Goal: Task Accomplishment & Management: Manage account settings

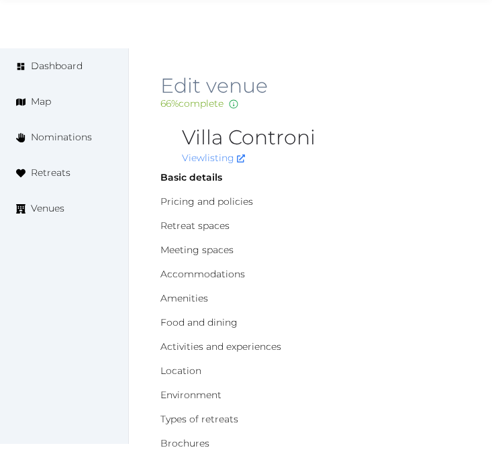
scroll to position [372, 0]
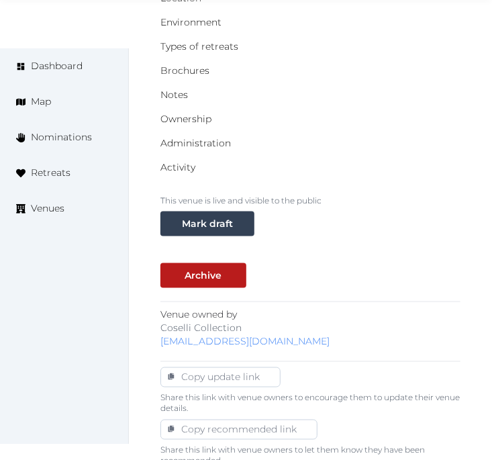
click at [400, 121] on div "Ownership" at bounding box center [310, 118] width 300 height 13
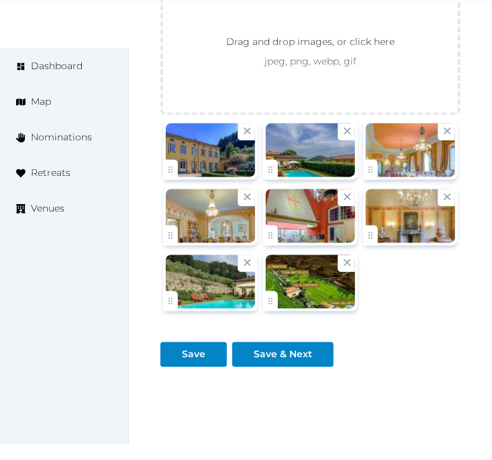
scroll to position [2162, 0]
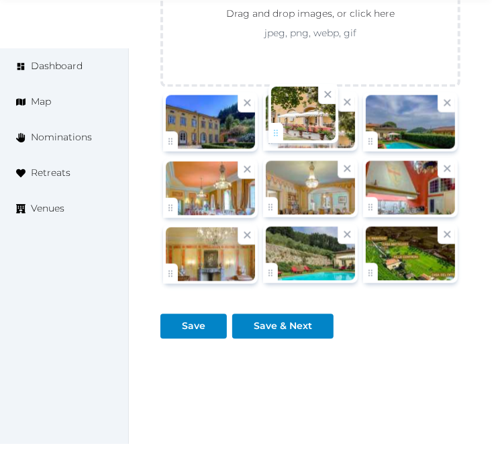
drag, startPoint x: 376, startPoint y: 283, endPoint x: 280, endPoint y: 141, distance: 171.2
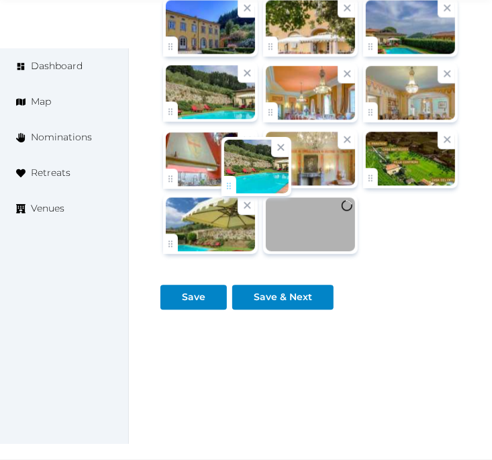
scroll to position [2185, 0]
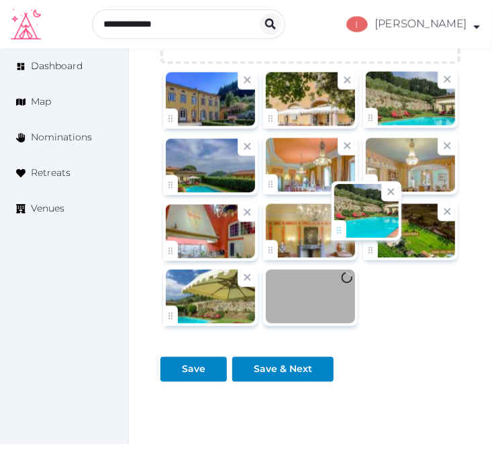
drag, startPoint x: 272, startPoint y: 248, endPoint x: 311, endPoint y: 276, distance: 48.2
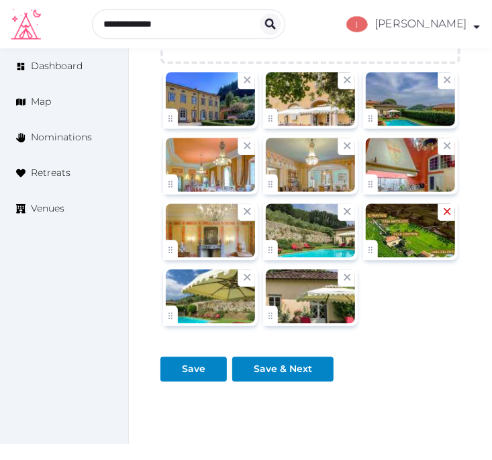
click at [443, 213] on icon at bounding box center [447, 211] width 13 height 13
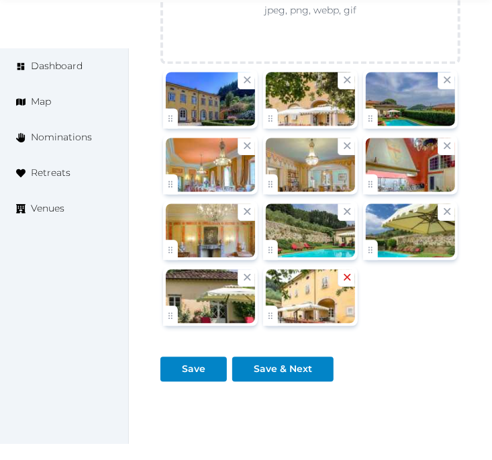
click at [347, 282] on icon at bounding box center [347, 277] width 13 height 13
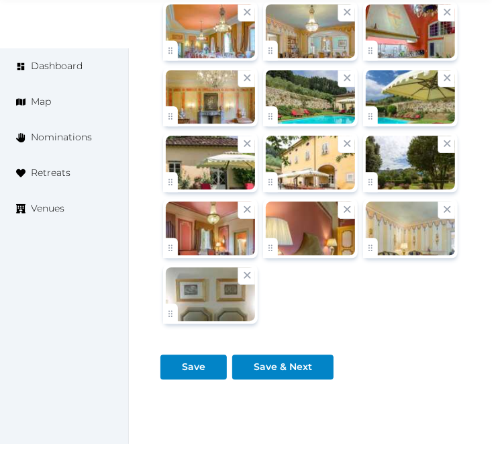
scroll to position [2391, 0]
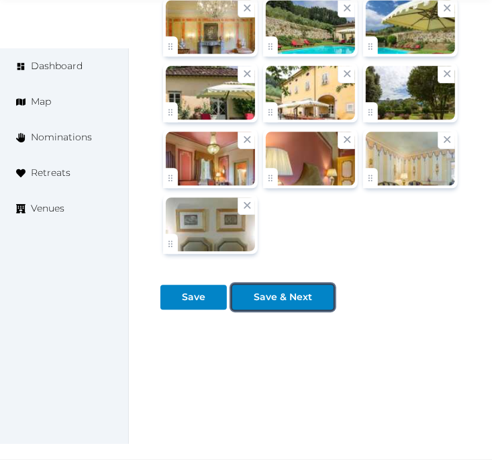
drag, startPoint x: 255, startPoint y: 290, endPoint x: 260, endPoint y: 284, distance: 8.1
click at [255, 290] on div "Save & Next" at bounding box center [283, 297] width 58 height 14
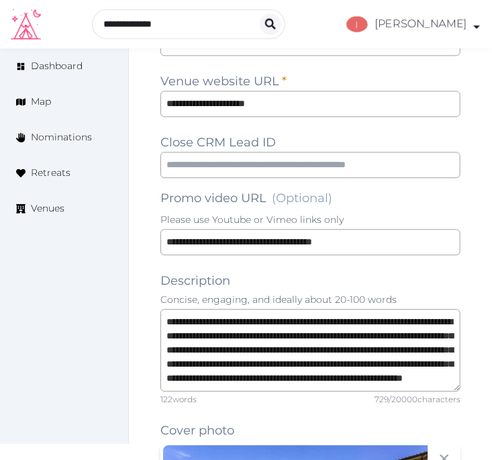
scroll to position [826, 0]
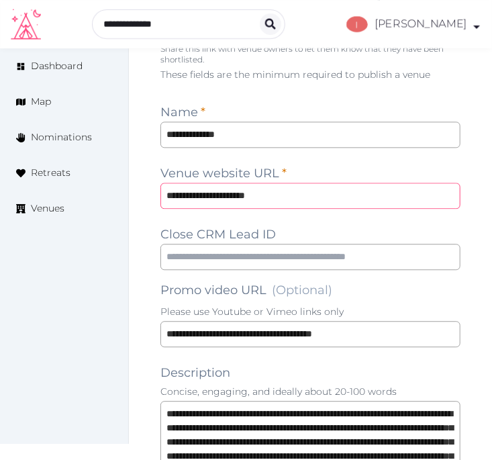
click at [185, 186] on input "**********" at bounding box center [310, 195] width 300 height 26
type input "**********"
click at [39, 293] on div "Dashboard Map Nominations Retreats Venues" at bounding box center [64, 245] width 129 height 395
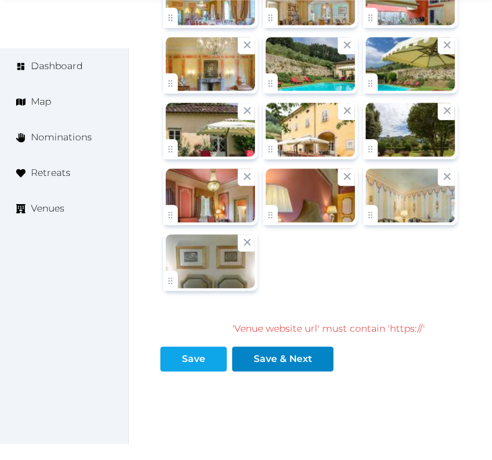
scroll to position [2391, 0]
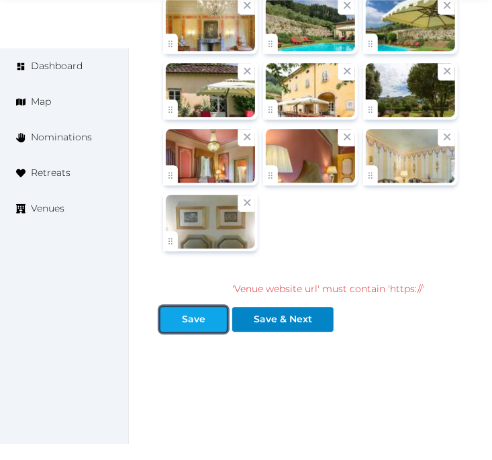
click at [191, 331] on button "Save" at bounding box center [193, 319] width 66 height 25
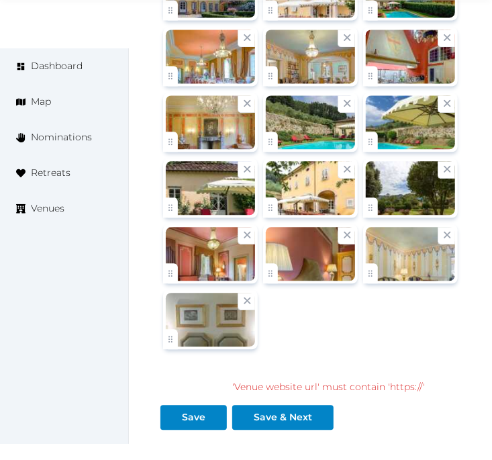
scroll to position [2417, 0]
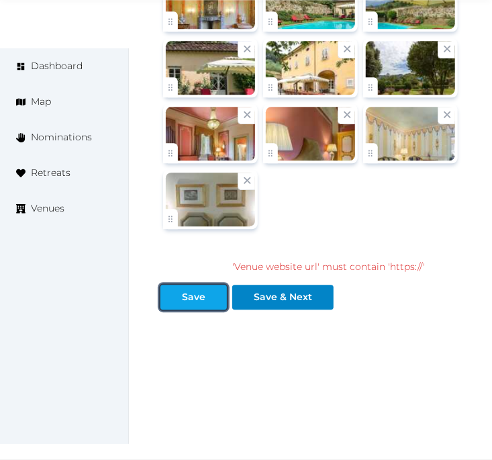
click at [213, 294] on div at bounding box center [216, 297] width 16 height 14
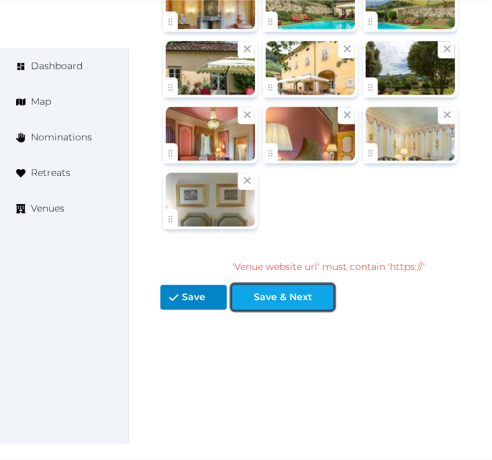
click at [266, 301] on div "Save & Next" at bounding box center [283, 297] width 58 height 14
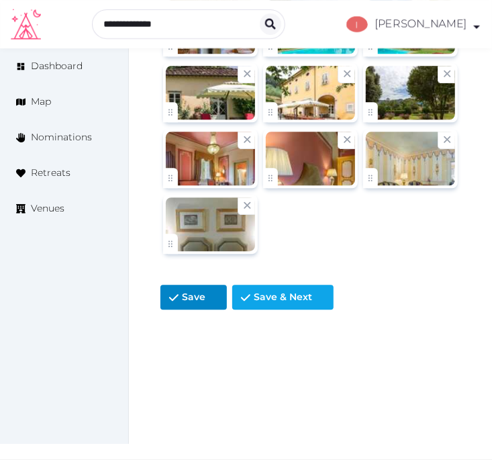
scroll to position [2391, 0]
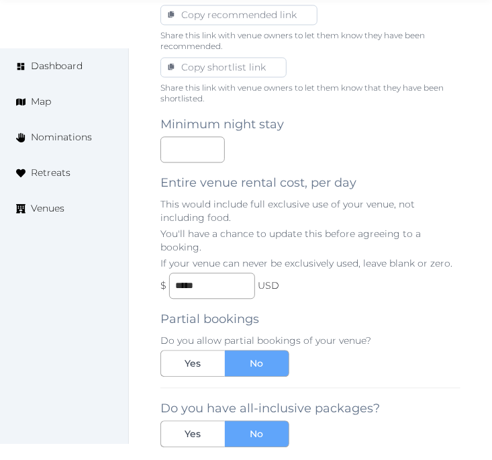
scroll to position [894, 0]
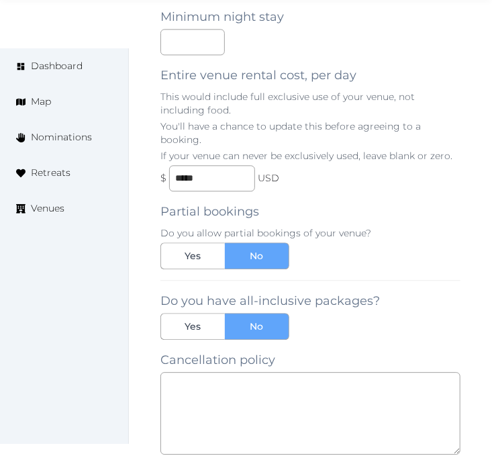
click at [294, 304] on div "Minimum night stay Entire venue rental cost, per day This would include full ex…" at bounding box center [310, 322] width 300 height 651
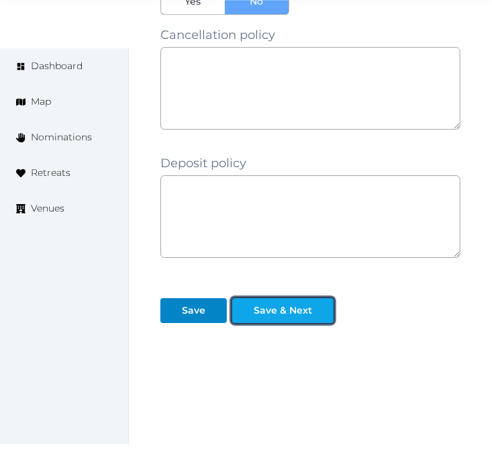
click at [317, 303] on div at bounding box center [323, 310] width 16 height 14
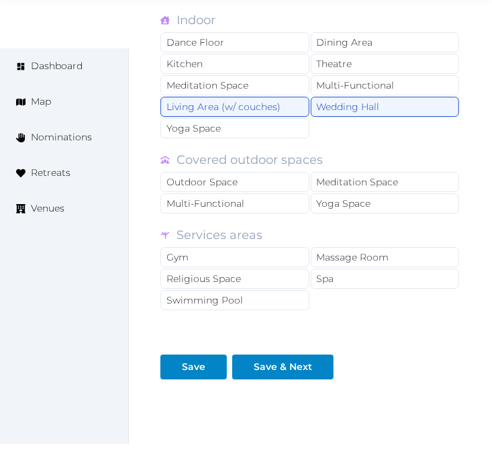
scroll to position [1317, 0]
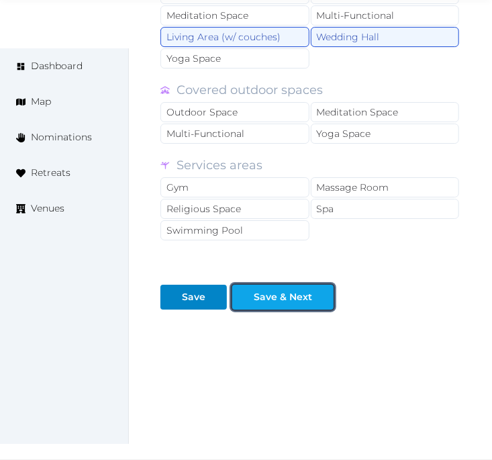
click at [307, 295] on div "Save & Next" at bounding box center [283, 297] width 58 height 14
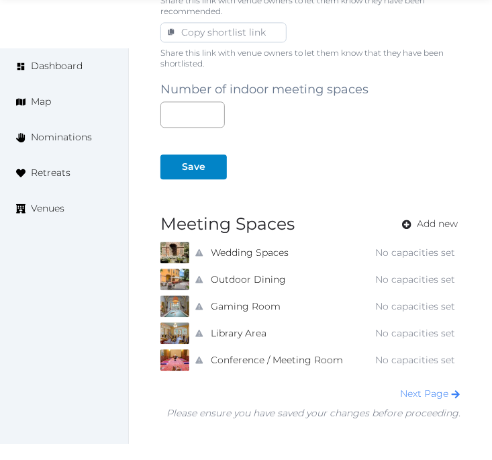
scroll to position [894, 0]
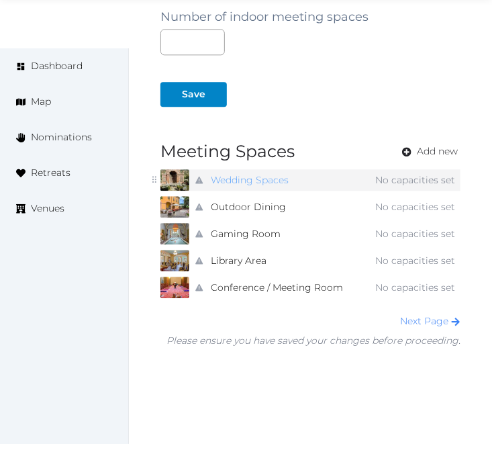
click at [270, 179] on link "Wedding Spaces" at bounding box center [250, 179] width 78 height 19
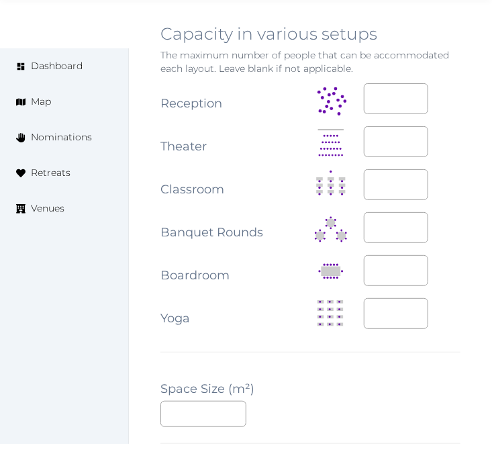
scroll to position [1714, 0]
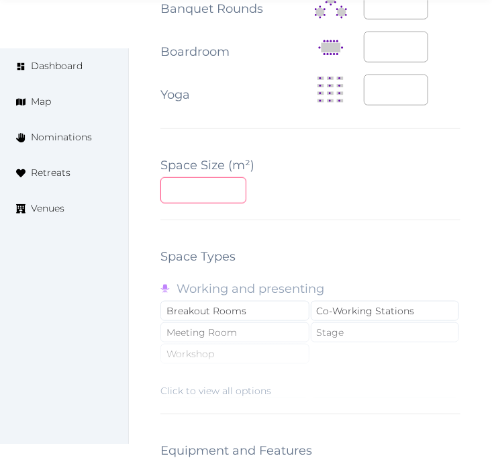
click at [183, 182] on input "number" at bounding box center [203, 190] width 86 height 26
type textarea "**********"
type input "*"
type textarea "**********"
type input "**"
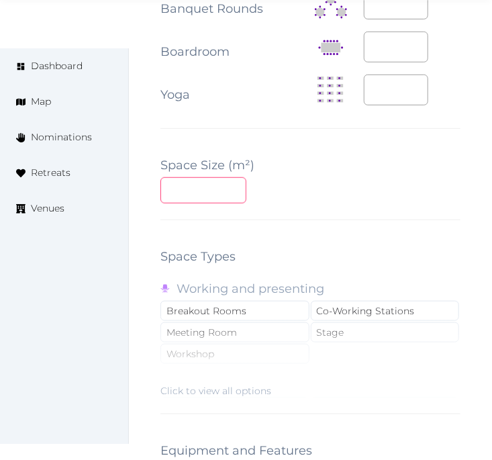
type textarea "**********"
type input "***"
type textarea "**********"
type input "**"
type textarea "**********"
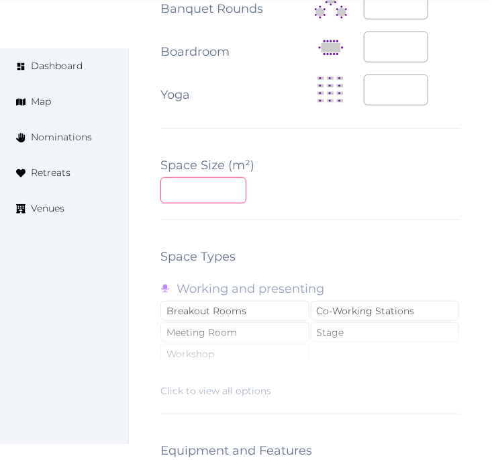
type input "**"
type textarea "**********"
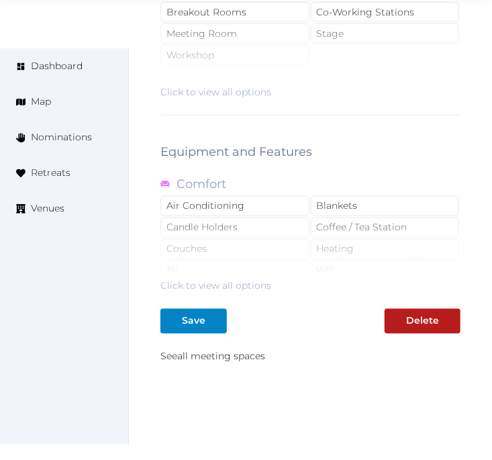
scroll to position [2068, 0]
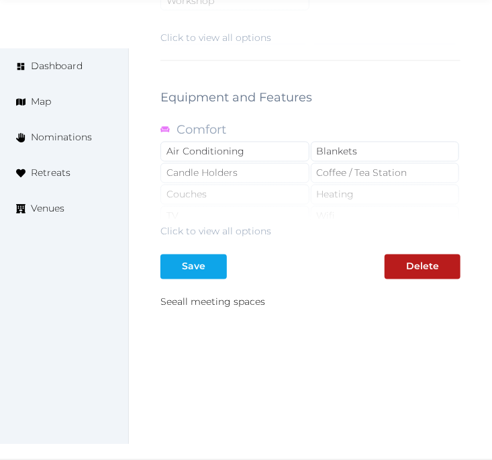
type input "**"
click at [195, 263] on div "Save" at bounding box center [193, 267] width 23 height 14
type textarea "**********"
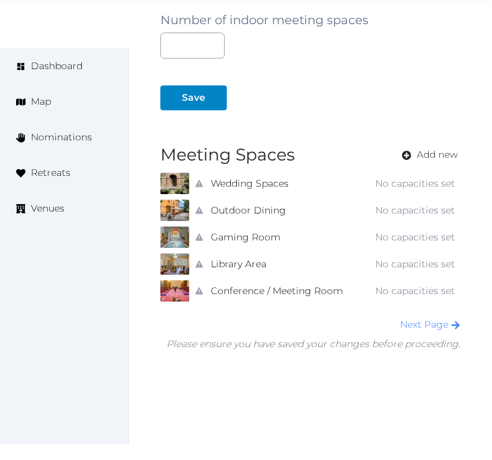
scroll to position [894, 0]
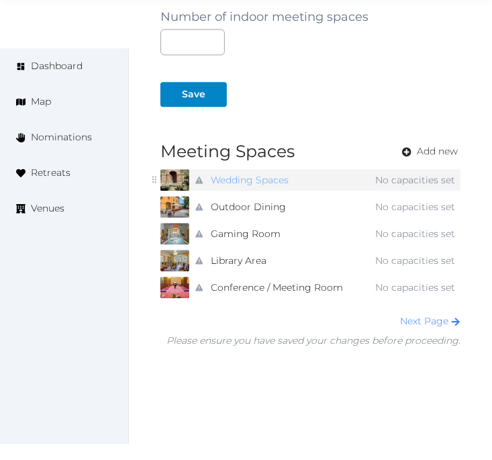
click at [274, 175] on link "Wedding Spaces" at bounding box center [250, 179] width 78 height 19
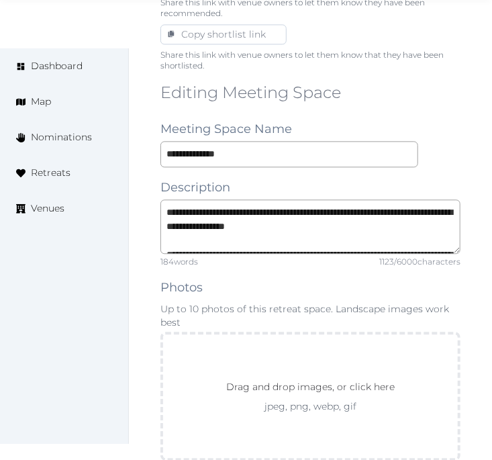
scroll to position [1118, 0]
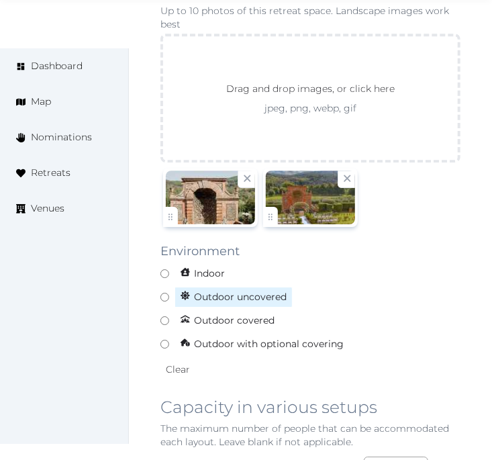
click at [170, 296] on label "Outdoor uncovered" at bounding box center [310, 296] width 300 height 21
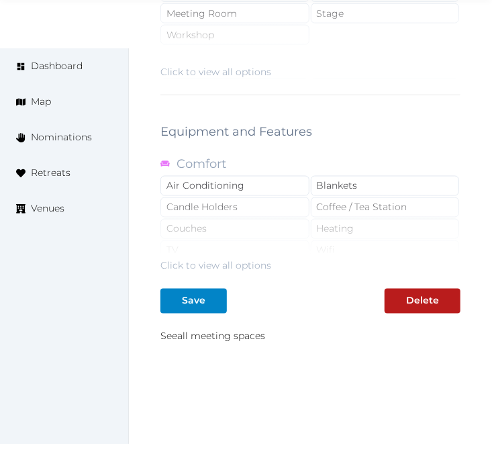
scroll to position [2068, 0]
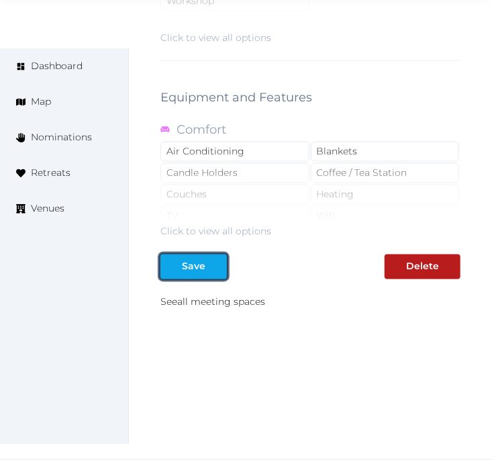
click at [209, 274] on button "Save" at bounding box center [193, 266] width 66 height 25
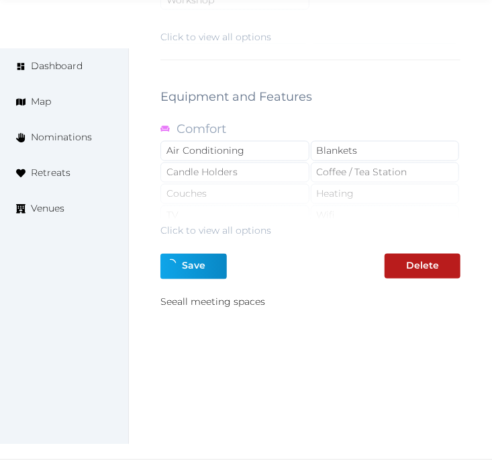
type textarea "**********"
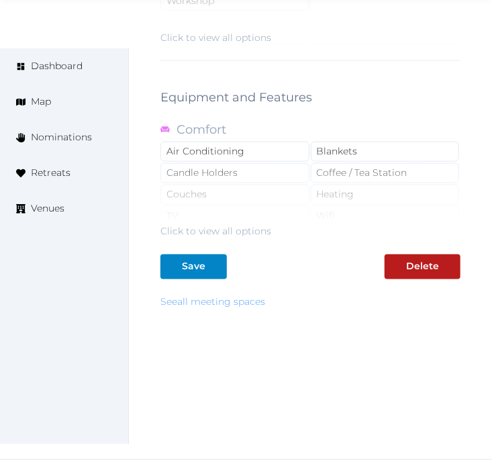
click at [229, 304] on link "See all meeting spaces" at bounding box center [212, 302] width 105 height 12
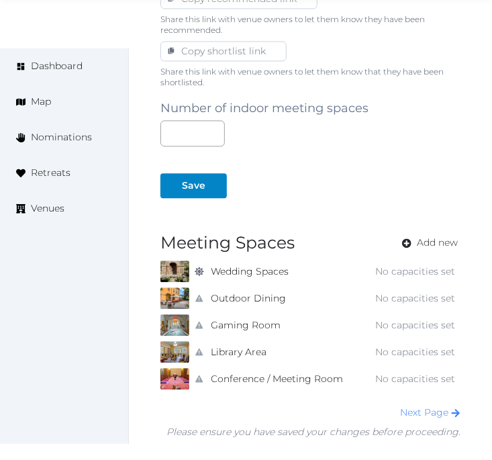
scroll to position [894, 0]
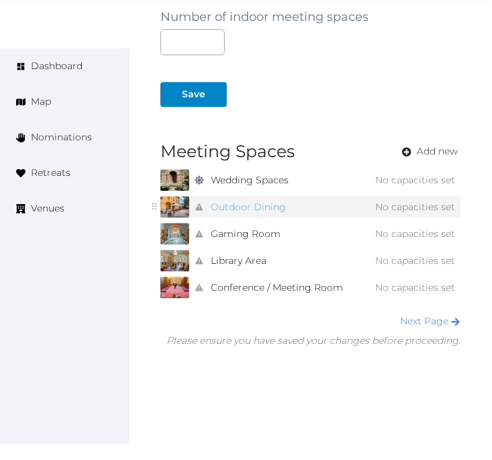
click at [256, 211] on link "Outdoor Dining" at bounding box center [248, 206] width 75 height 19
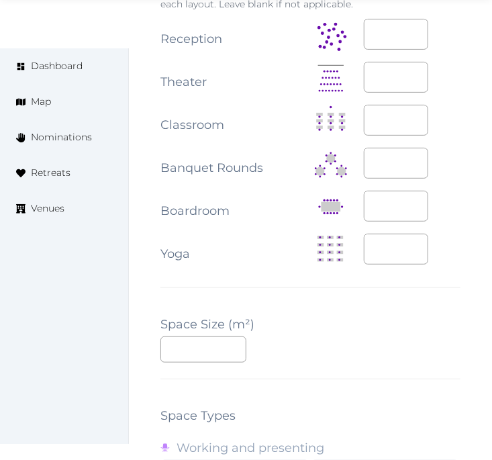
scroll to position [1546, 0]
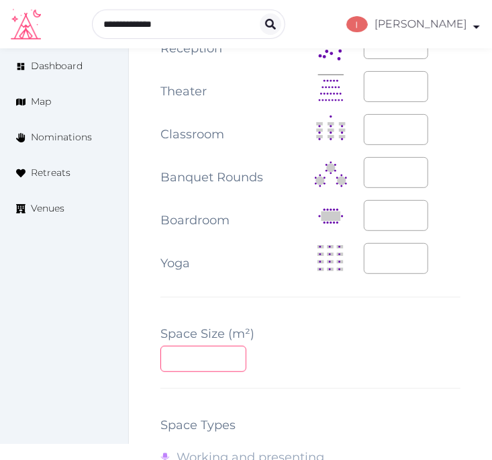
click at [182, 351] on input "number" at bounding box center [203, 359] width 86 height 26
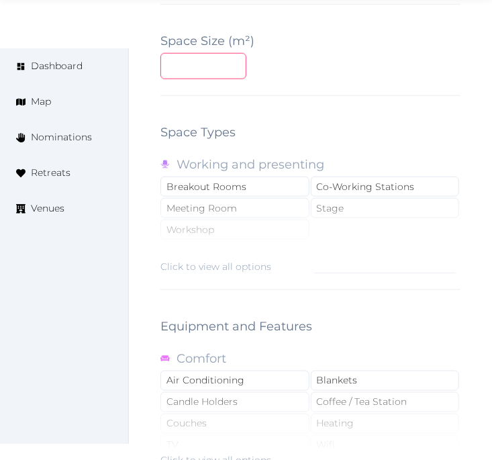
scroll to position [1844, 0]
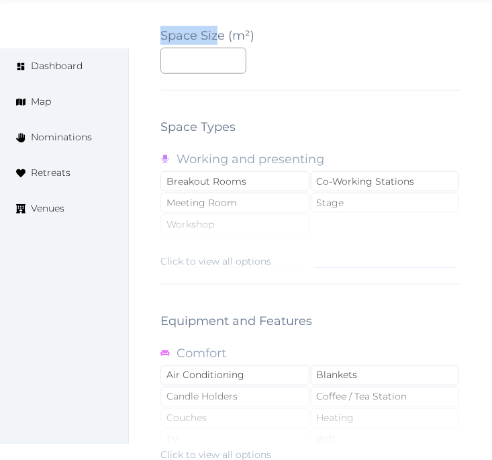
drag, startPoint x: 173, startPoint y: 45, endPoint x: 154, endPoint y: 46, distance: 18.8
drag, startPoint x: 182, startPoint y: 51, endPoint x: 153, endPoint y: 54, distance: 29.0
type input "***"
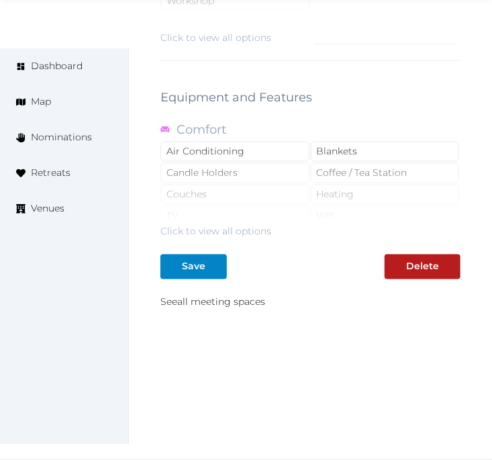
scroll to position [2068, 0]
click at [203, 254] on button "Save" at bounding box center [193, 266] width 66 height 25
click at [171, 260] on div at bounding box center [171, 267] width 16 height 14
click at [248, 302] on link "See all meeting spaces" at bounding box center [212, 302] width 105 height 12
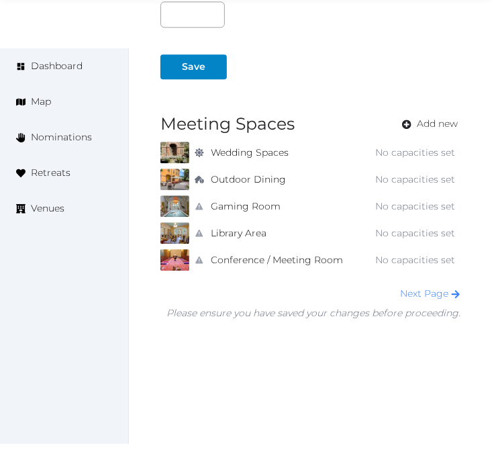
scroll to position [933, 0]
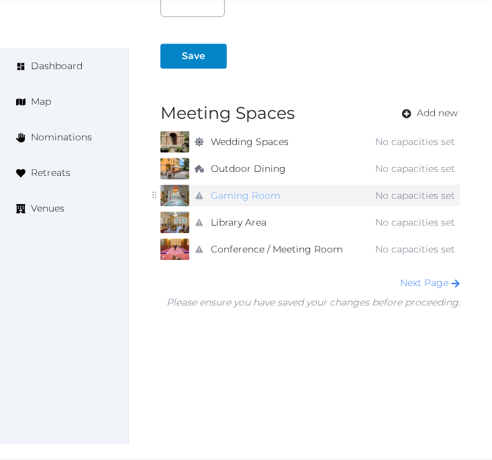
click at [278, 193] on link "Gaming Room" at bounding box center [246, 195] width 70 height 19
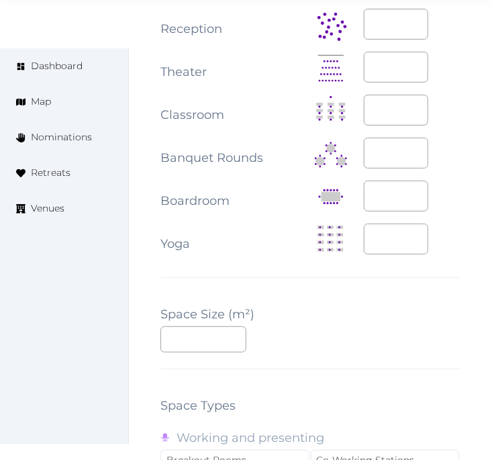
scroll to position [1863, 0]
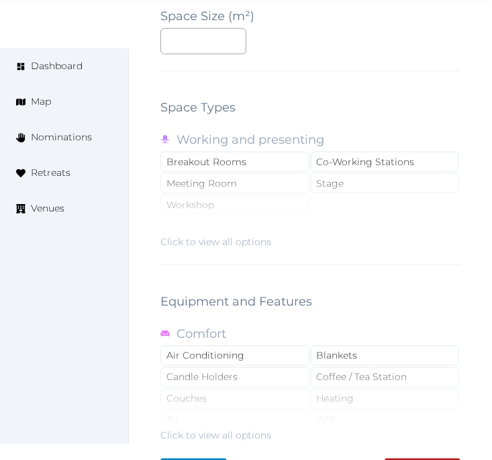
click at [177, 18] on label "Space Size (m²)" at bounding box center [207, 16] width 94 height 19
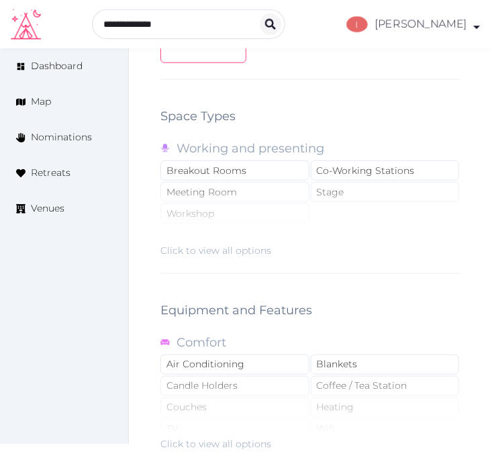
click at [189, 54] on input "number" at bounding box center [203, 50] width 86 height 26
type input "**"
click at [333, 226] on div "Click to view all options" at bounding box center [310, 214] width 300 height 86
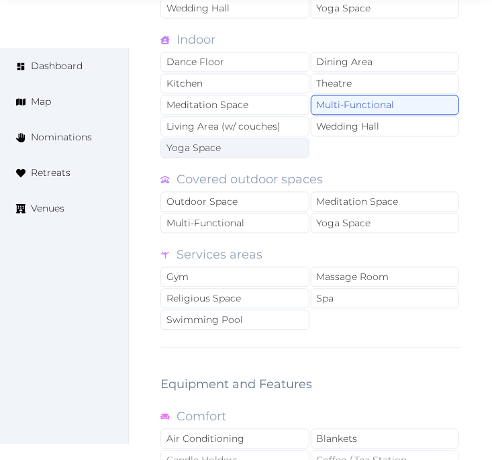
scroll to position [2532, 0]
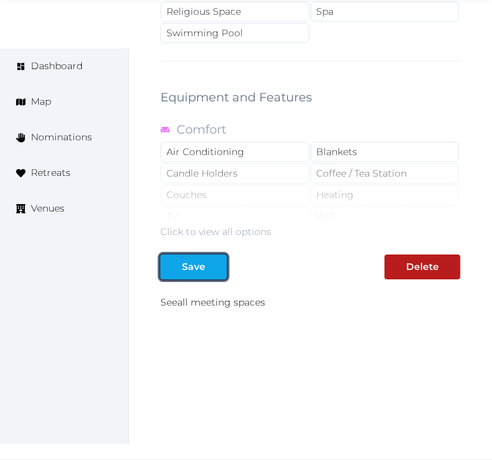
click at [203, 266] on div "Save" at bounding box center [193, 267] width 23 height 14
click at [203, 267] on div "Save" at bounding box center [193, 267] width 23 height 14
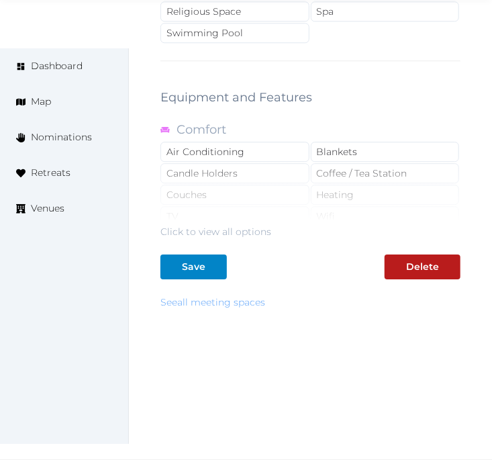
click at [201, 299] on link "See all meeting spaces" at bounding box center [212, 302] width 105 height 12
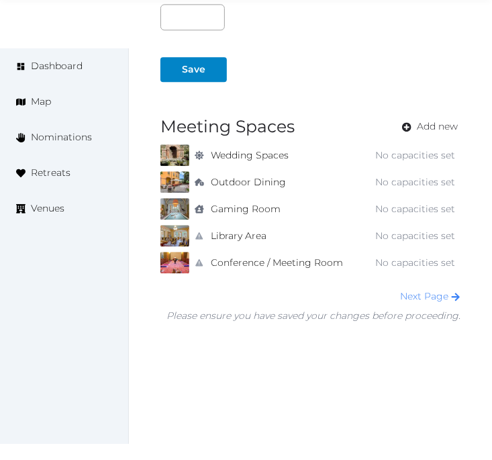
scroll to position [933, 0]
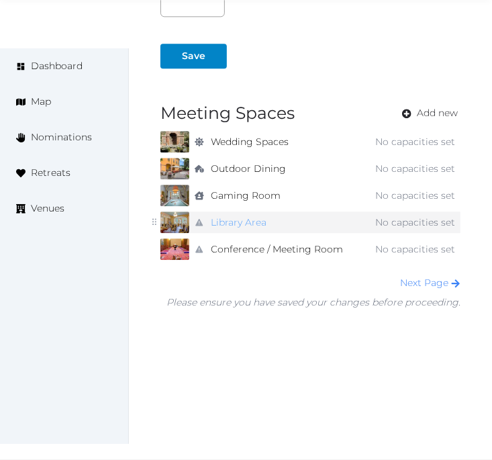
click at [253, 227] on link "Library Area" at bounding box center [239, 222] width 56 height 19
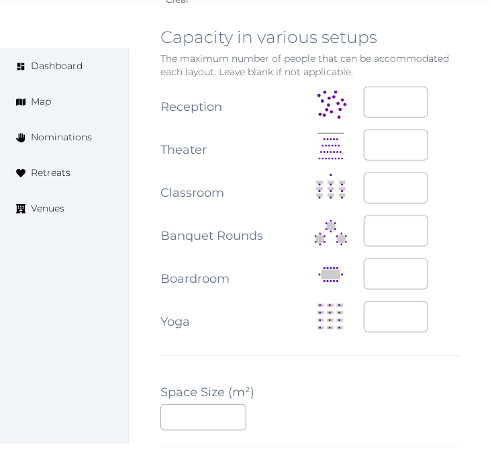
scroll to position [1491, 0]
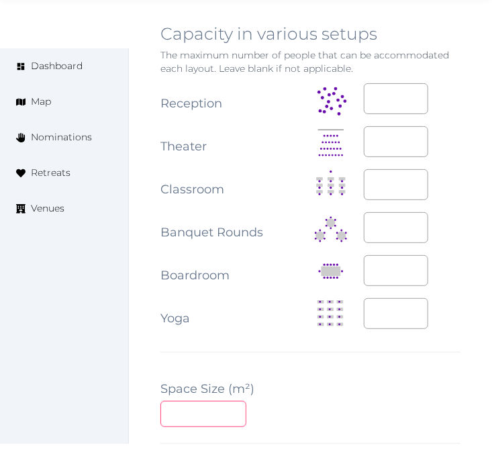
click at [190, 418] on input "number" at bounding box center [203, 414] width 86 height 26
type input "**"
click at [431, 370] on div "**********" at bounding box center [310, 207] width 300 height 1614
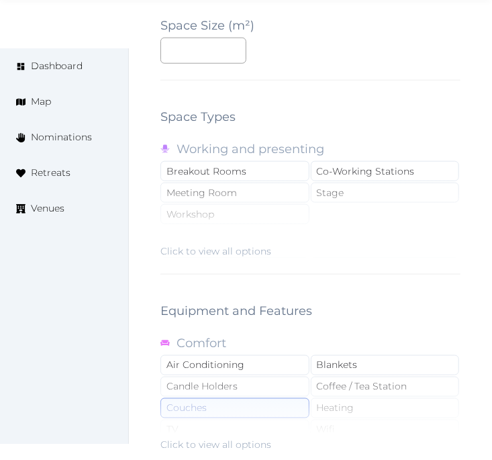
scroll to position [2068, 0]
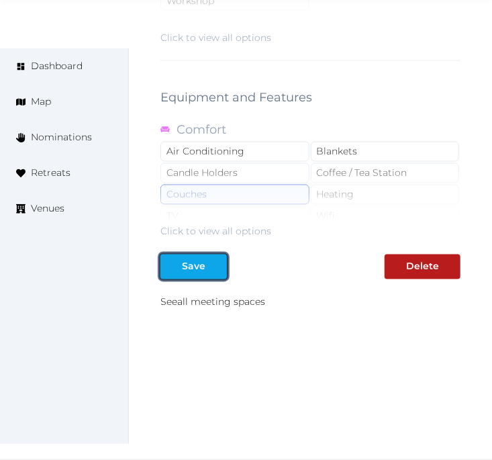
click at [212, 271] on div at bounding box center [216, 267] width 16 height 14
click at [197, 258] on button "Save" at bounding box center [193, 266] width 66 height 25
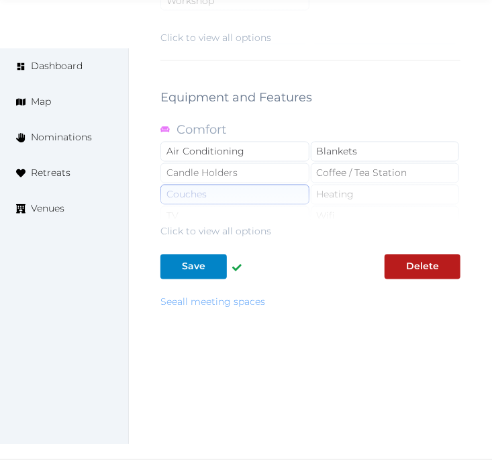
click at [202, 302] on link "See all meeting spaces" at bounding box center [212, 302] width 105 height 12
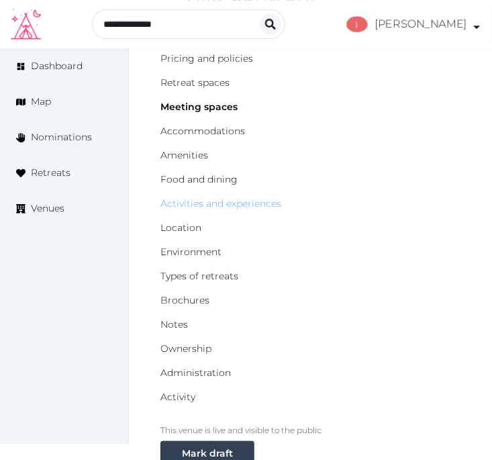
scroll to position [149, 0]
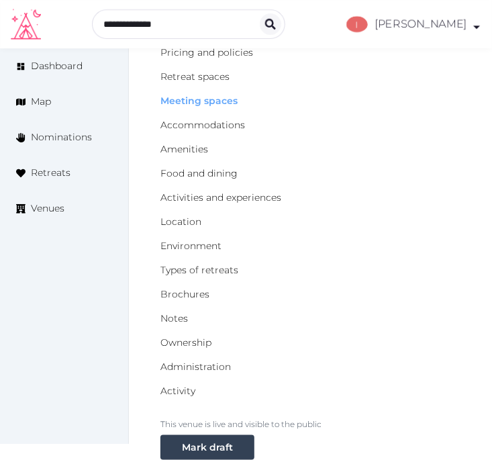
click at [205, 101] on link "Meeting spaces" at bounding box center [198, 101] width 77 height 12
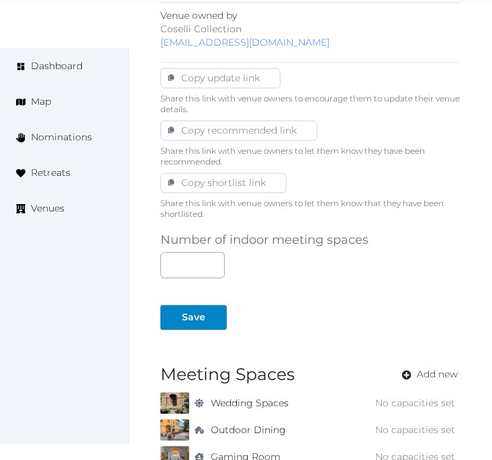
scroll to position [933, 0]
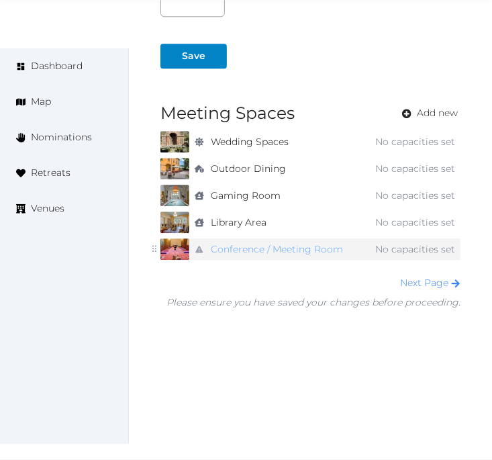
click at [297, 244] on link "Conference / Meeting Room" at bounding box center [277, 249] width 132 height 19
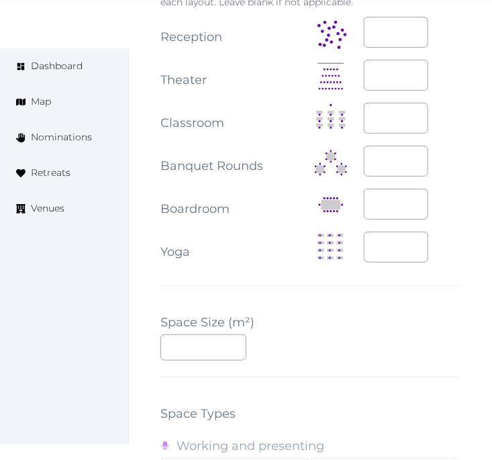
scroll to position [1565, 0]
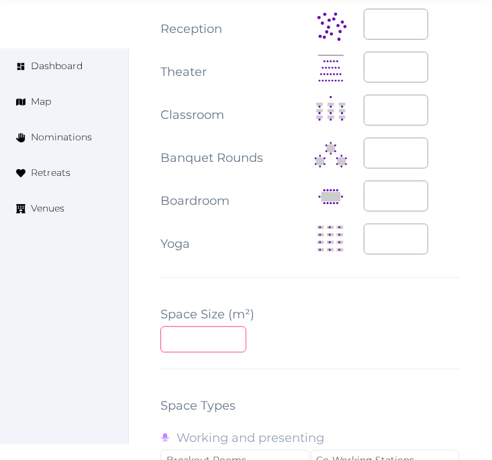
click at [200, 329] on input "number" at bounding box center [203, 339] width 86 height 26
type input "**"
drag, startPoint x: 386, startPoint y: 199, endPoint x: 364, endPoint y: 189, distance: 24.1
click at [364, 189] on input "*" at bounding box center [396, 195] width 64 height 31
type input "**"
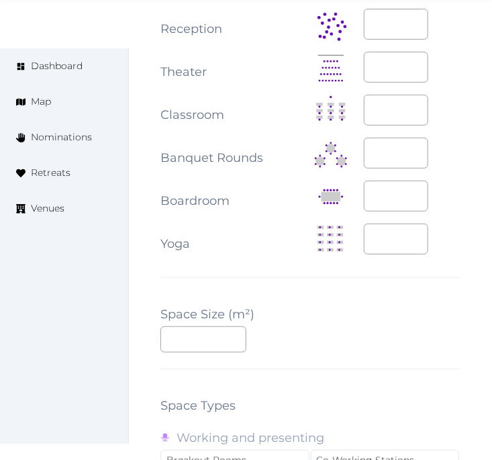
click at [386, 357] on div "**********" at bounding box center [310, 133] width 300 height 1614
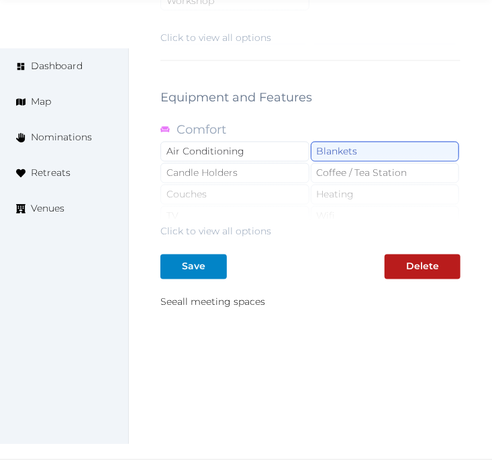
scroll to position [2068, 0]
click at [220, 260] on div at bounding box center [216, 267] width 16 height 14
click at [163, 264] on div at bounding box center [171, 267] width 16 height 14
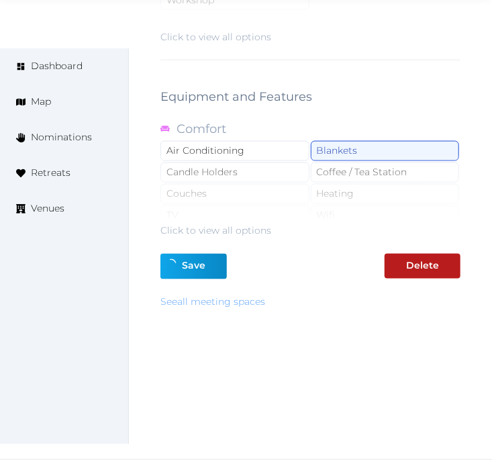
click at [240, 297] on link "See all meeting spaces" at bounding box center [212, 302] width 105 height 12
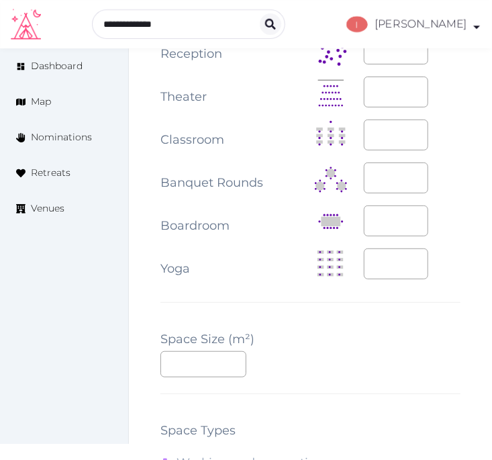
scroll to position [1397, 0]
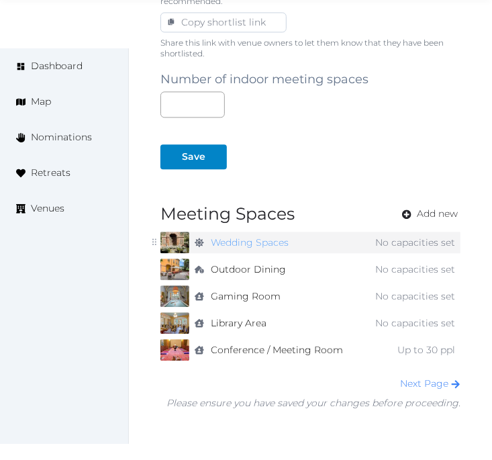
scroll to position [933, 0]
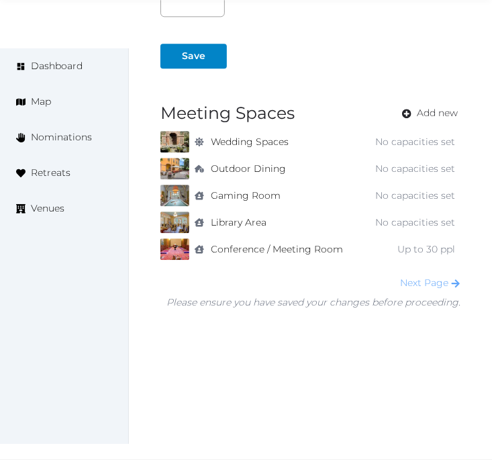
click at [420, 280] on link "Next Page" at bounding box center [430, 282] width 60 height 12
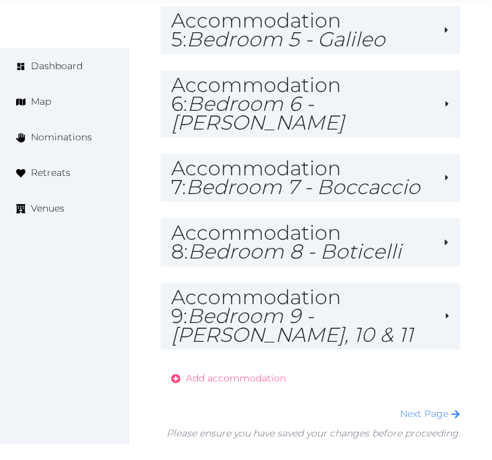
scroll to position [1471, 0]
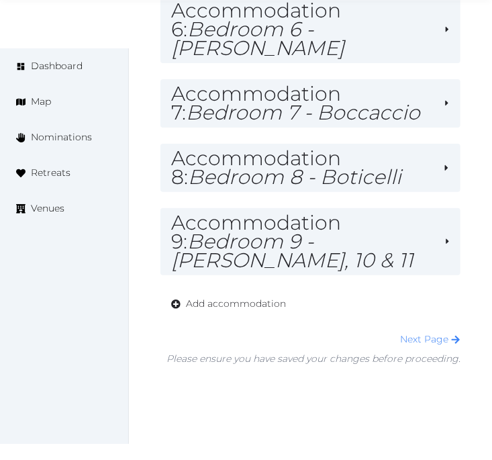
click at [412, 332] on div "Next Page" at bounding box center [313, 339] width 294 height 14
click at [436, 333] on link "Next Page" at bounding box center [430, 339] width 60 height 12
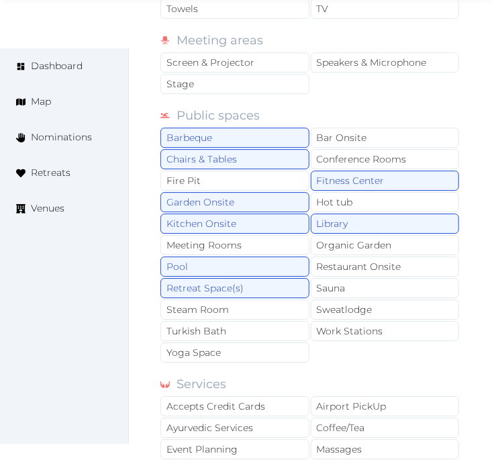
scroll to position [1404, 0]
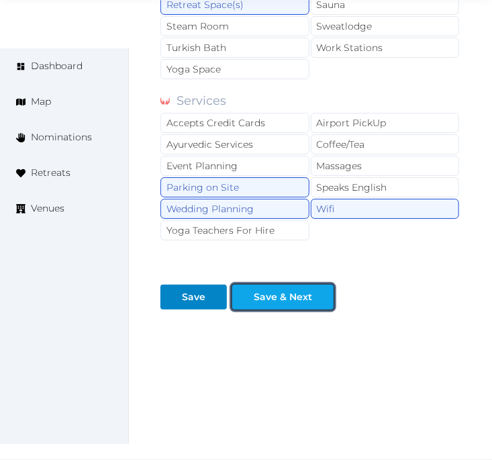
click at [315, 299] on div at bounding box center [323, 297] width 16 height 14
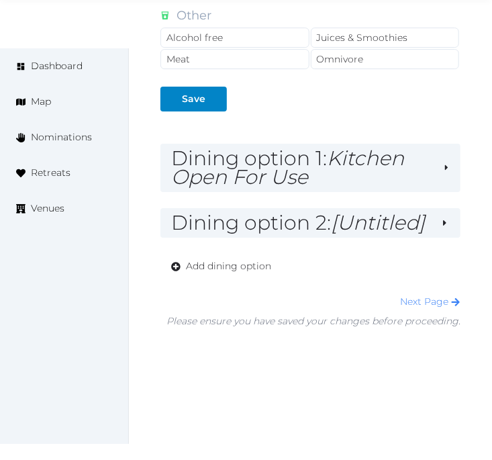
scroll to position [1351, 0]
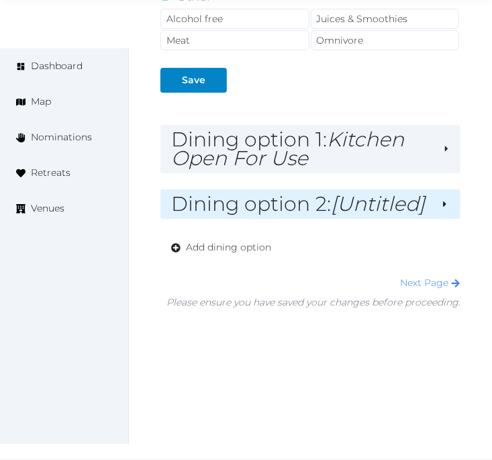
click at [369, 207] on em "[Untitled]" at bounding box center [378, 203] width 94 height 25
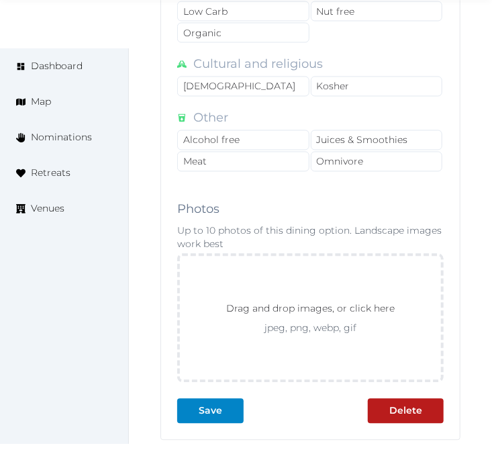
scroll to position [2385, 0]
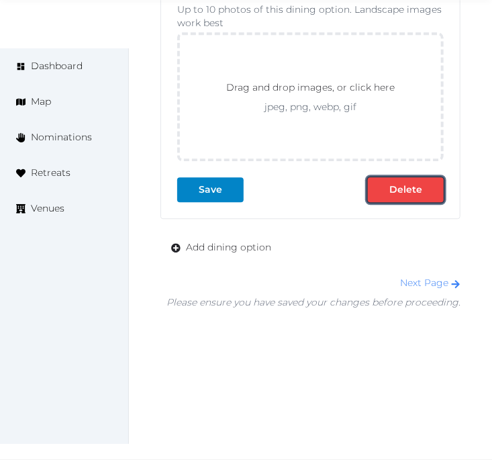
click at [427, 193] on div at bounding box center [433, 189] width 16 height 14
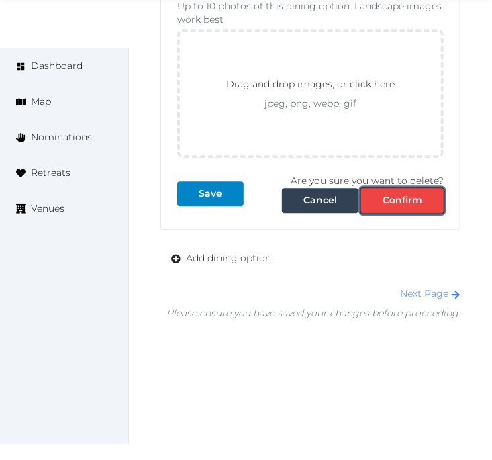
click at [409, 207] on div "Confirm" at bounding box center [402, 200] width 40 height 14
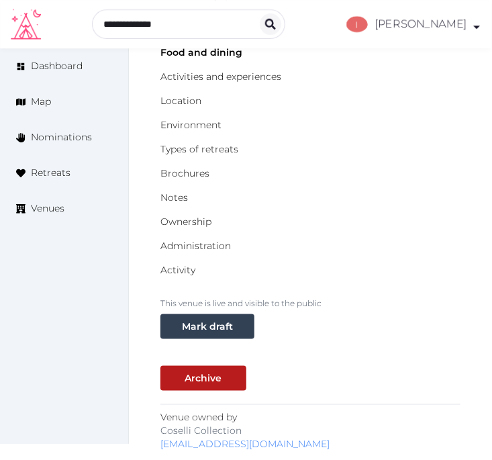
scroll to position [0, 0]
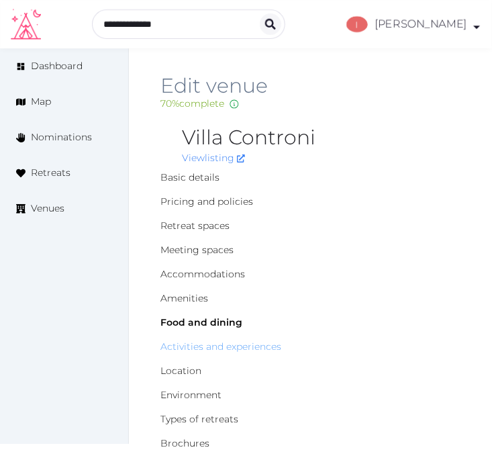
click at [195, 345] on link "Activities and experiences" at bounding box center [220, 346] width 121 height 12
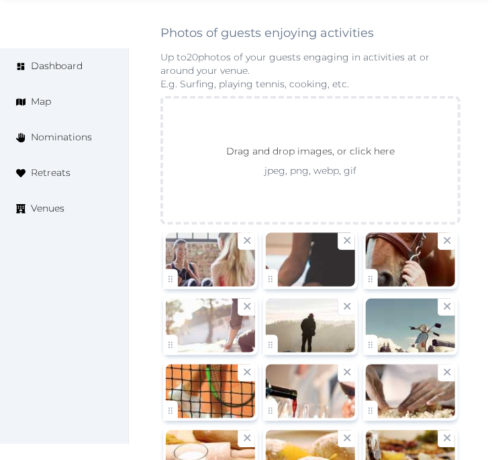
scroll to position [2207, 0]
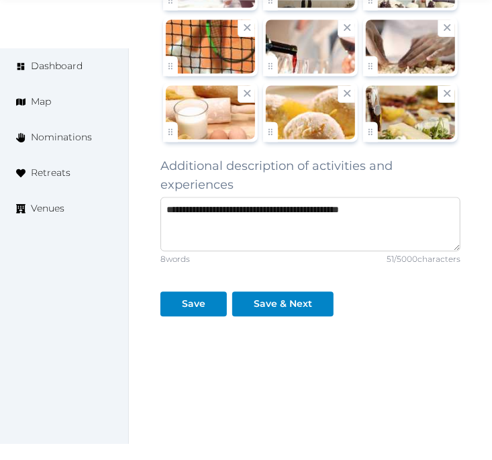
drag, startPoint x: 230, startPoint y: 202, endPoint x: 211, endPoint y: 204, distance: 19.6
click at [211, 204] on textarea "**********" at bounding box center [310, 224] width 300 height 54
type textarea "**********"
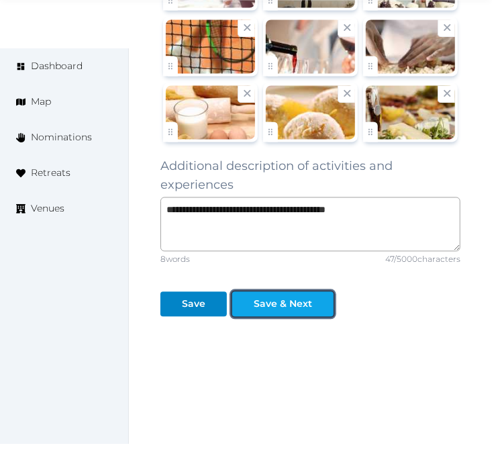
click at [305, 301] on div "Save & Next" at bounding box center [283, 304] width 58 height 14
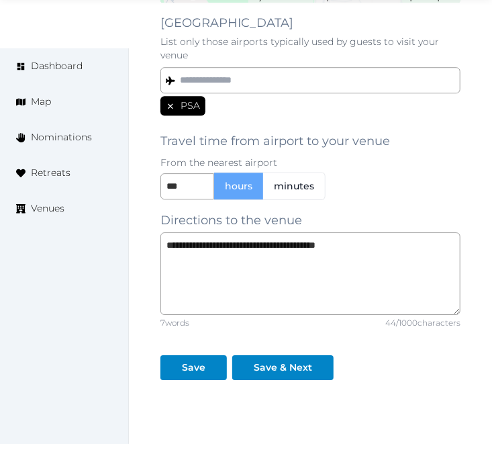
scroll to position [1188, 0]
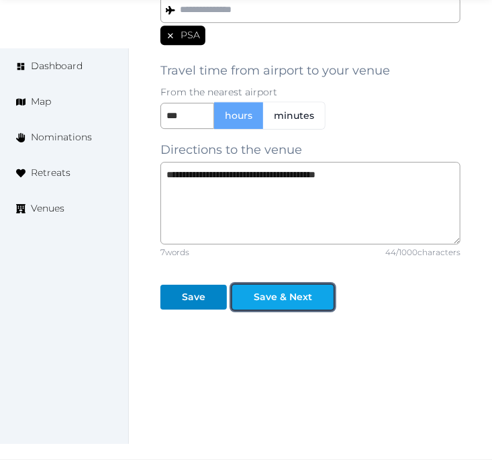
click at [293, 285] on button "Save & Next" at bounding box center [282, 296] width 101 height 25
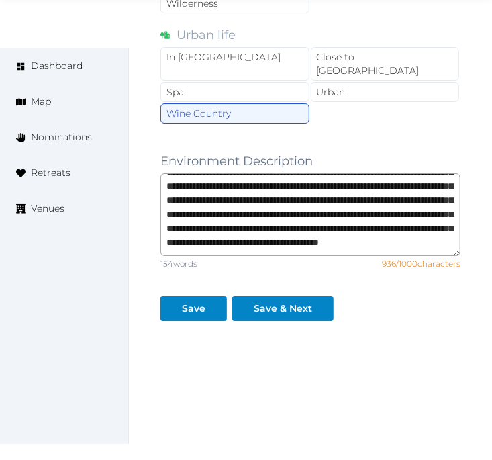
scroll to position [253, 0]
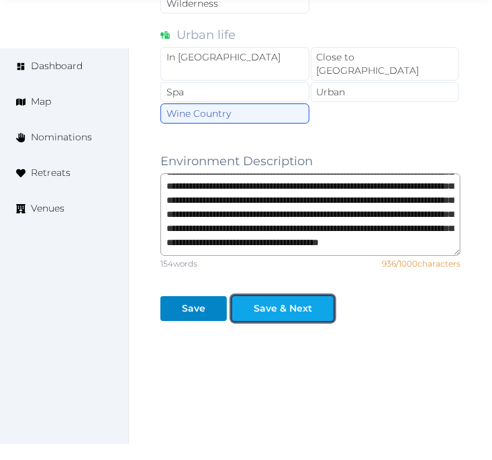
click at [291, 301] on div "Save & Next" at bounding box center [283, 308] width 58 height 14
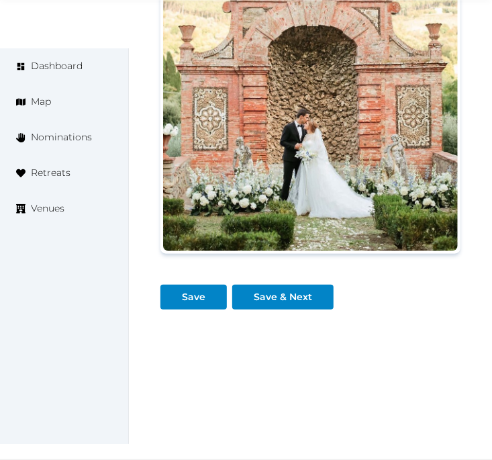
scroll to position [1673, 0]
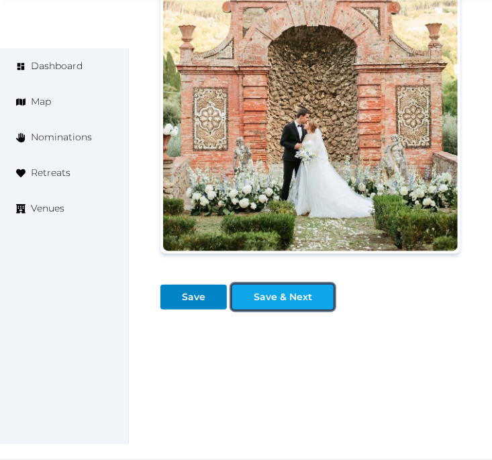
click at [309, 305] on button "Save & Next" at bounding box center [282, 296] width 101 height 25
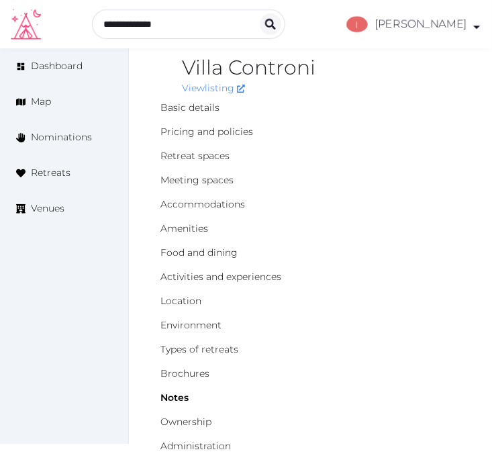
scroll to position [165, 0]
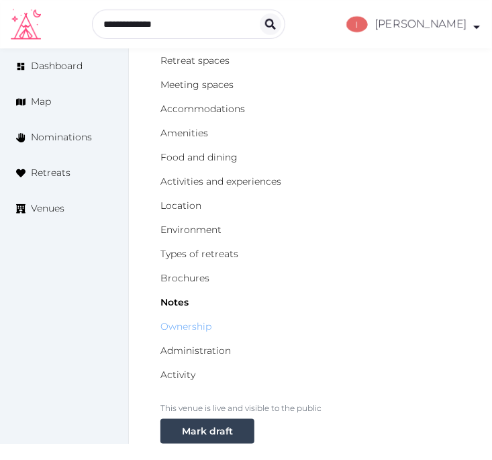
click at [199, 323] on link "Ownership" at bounding box center [185, 326] width 51 height 12
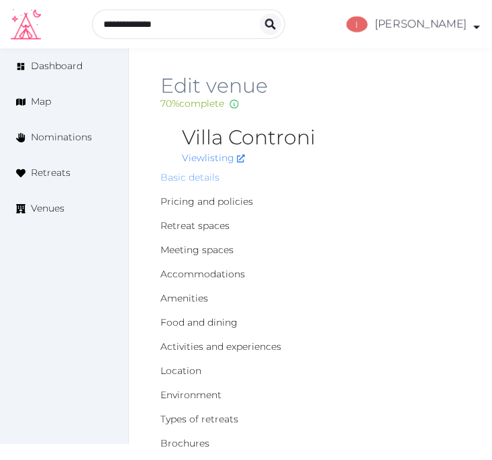
click at [210, 174] on link "Basic details" at bounding box center [189, 177] width 59 height 12
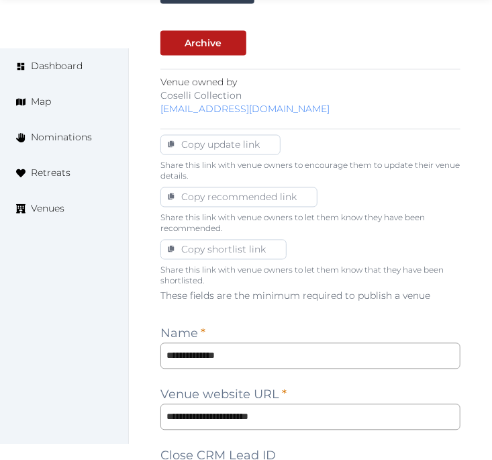
scroll to position [820, 0]
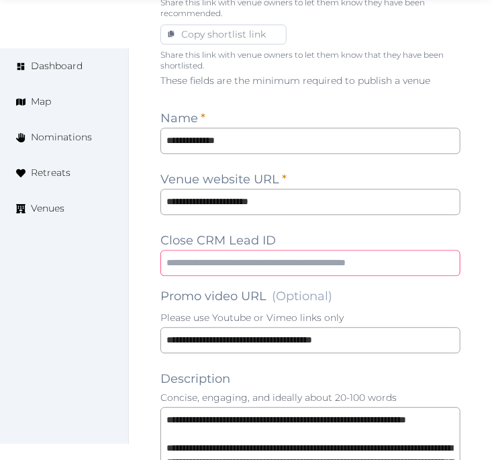
click at [390, 263] on input "text" at bounding box center [310, 263] width 300 height 26
paste input "**********"
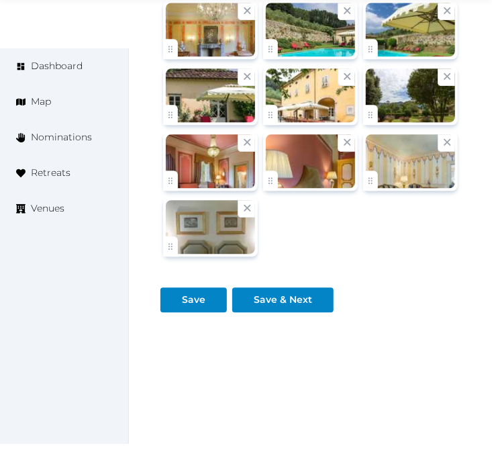
scroll to position [2391, 0]
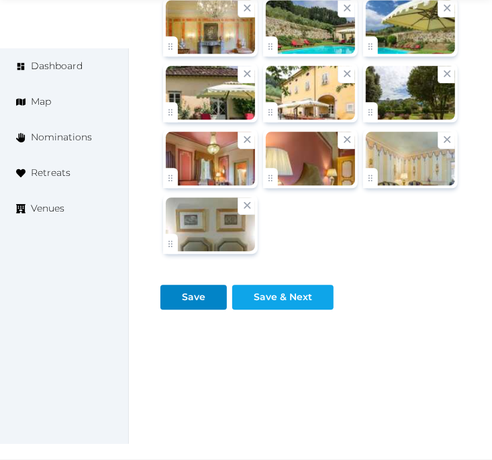
type input "**********"
click at [310, 297] on div "Save & Next" at bounding box center [283, 297] width 96 height 14
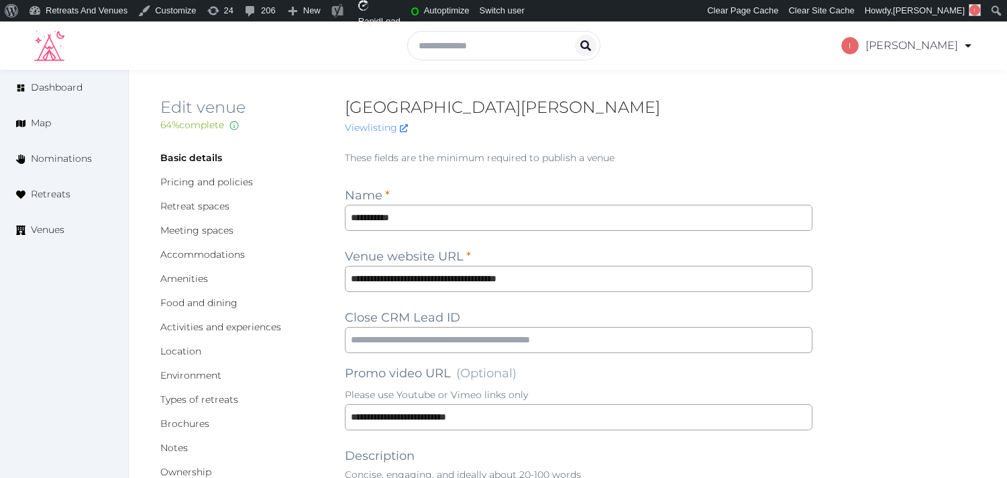
type textarea "**********"
type input "***"
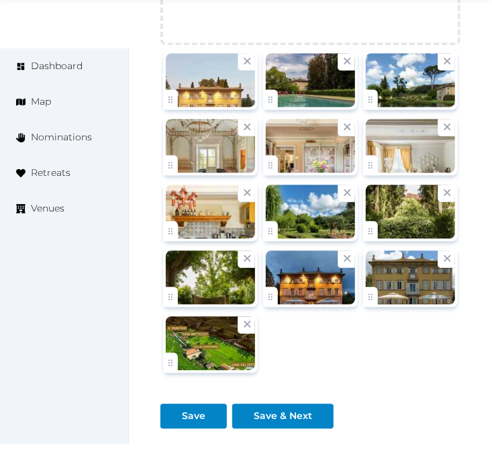
scroll to position [2311, 0]
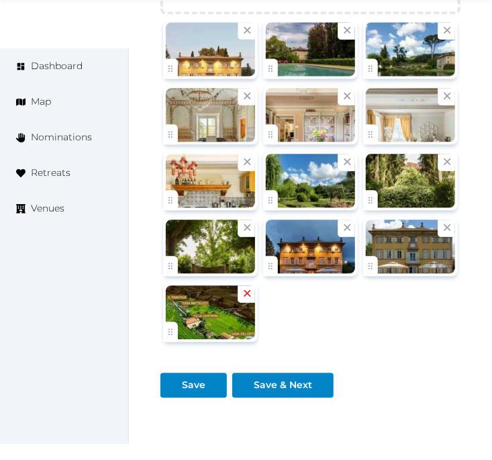
click at [247, 286] on icon at bounding box center [247, 292] width 13 height 13
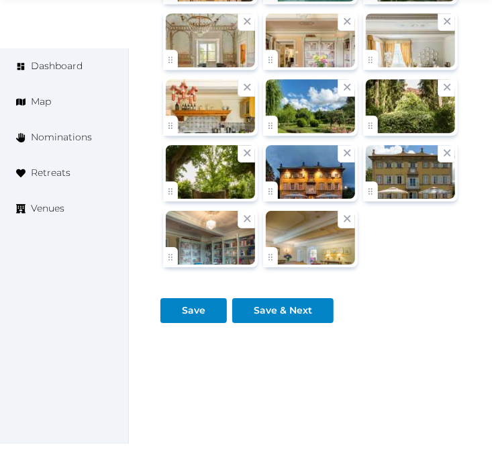
scroll to position [2236, 0]
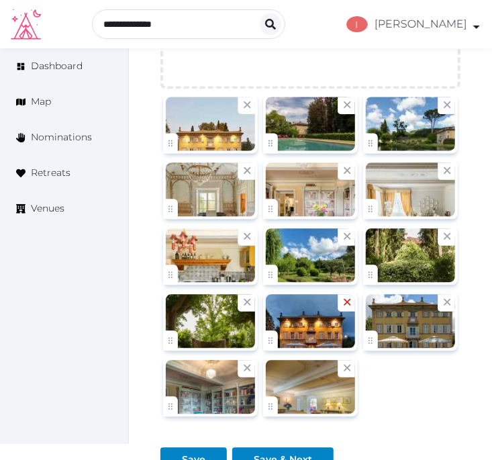
click at [351, 295] on icon at bounding box center [347, 301] width 13 height 13
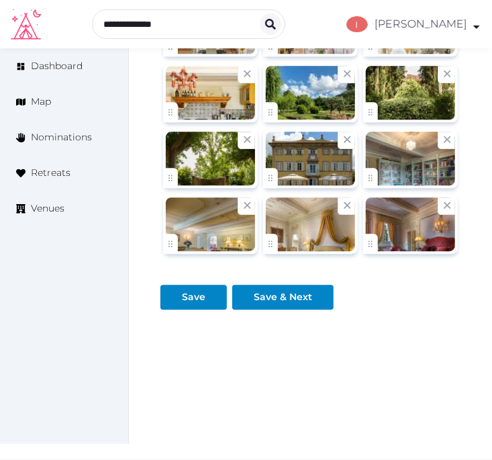
scroll to position [2379, 0]
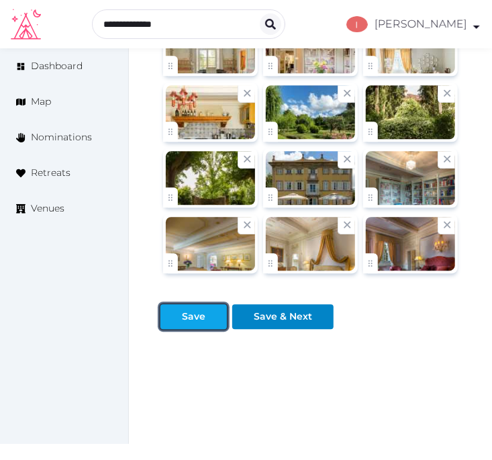
click at [164, 309] on div at bounding box center [171, 316] width 16 height 14
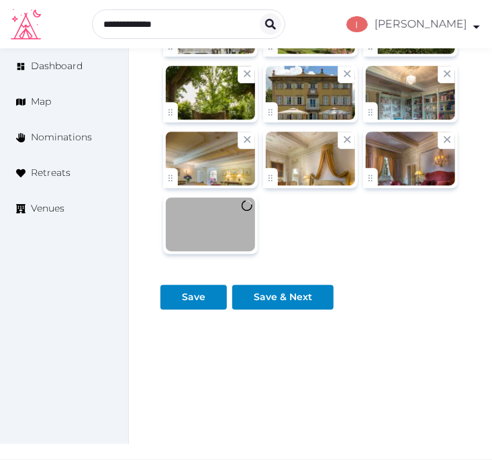
scroll to position [2230, 0]
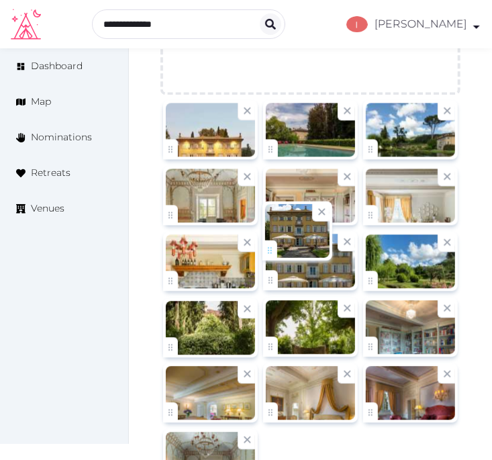
drag, startPoint x: 271, startPoint y: 321, endPoint x: 270, endPoint y: 244, distance: 77.2
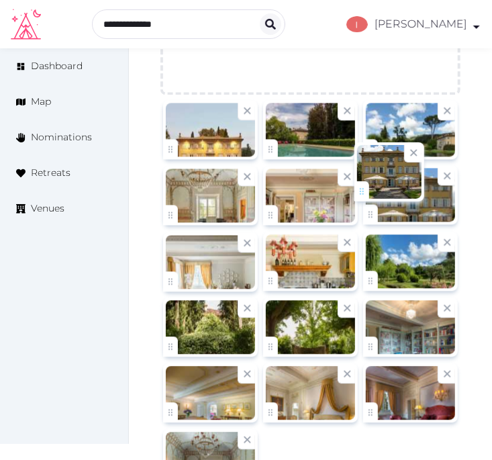
drag, startPoint x: 274, startPoint y: 264, endPoint x: 365, endPoint y: 195, distance: 114.9
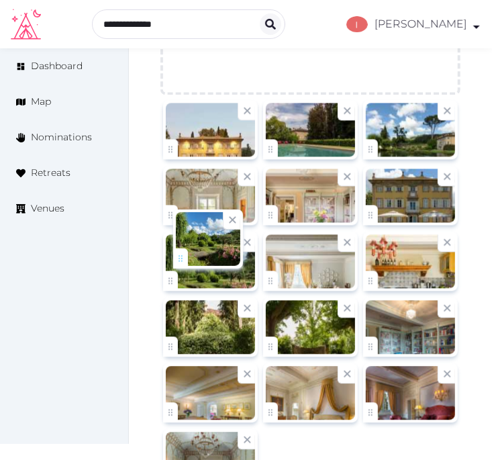
drag, startPoint x: 368, startPoint y: 256, endPoint x: 172, endPoint y: 251, distance: 196.0
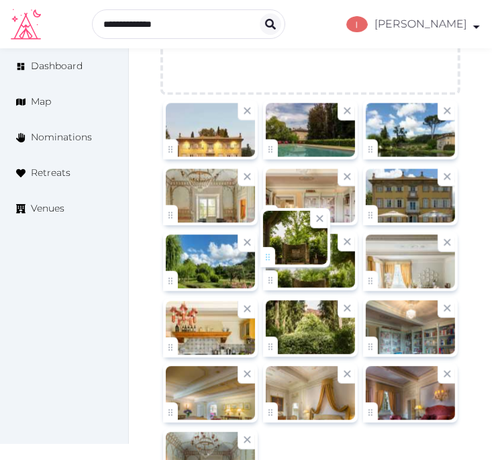
drag, startPoint x: 270, startPoint y: 325, endPoint x: 266, endPoint y: 255, distance: 69.9
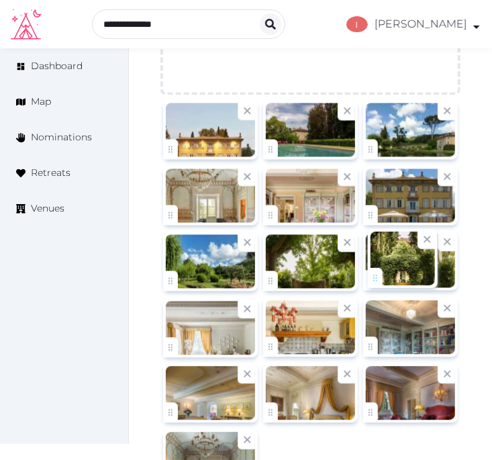
drag, startPoint x: 271, startPoint y: 324, endPoint x: 376, endPoint y: 275, distance: 115.6
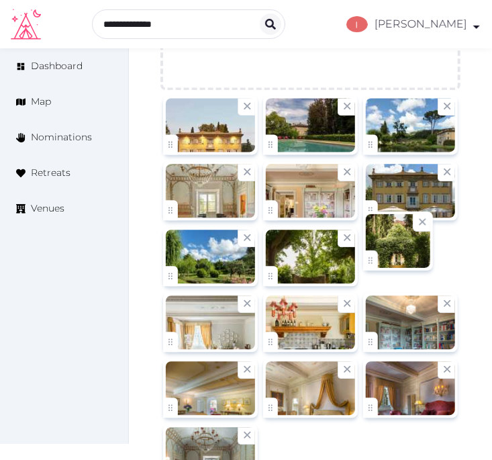
scroll to position [2379, 0]
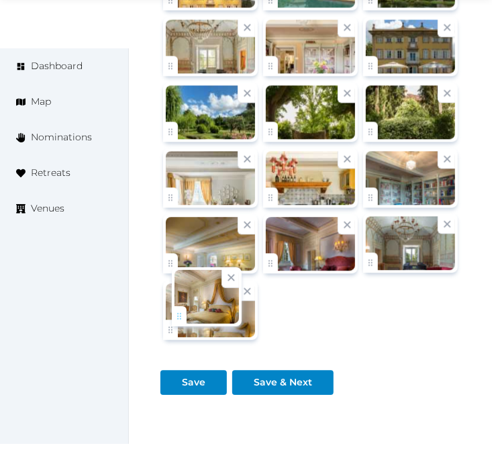
drag, startPoint x: 266, startPoint y: 237, endPoint x: 172, endPoint y: 310, distance: 119.0
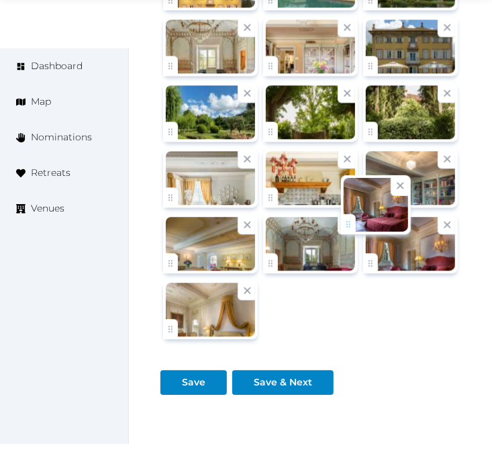
drag, startPoint x: 276, startPoint y: 250, endPoint x: 382, endPoint y: 233, distance: 108.0
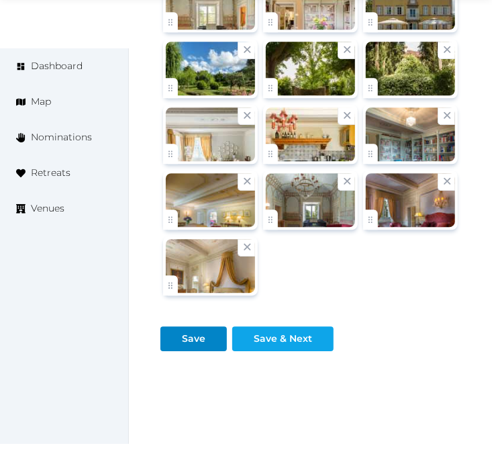
scroll to position [2445, 0]
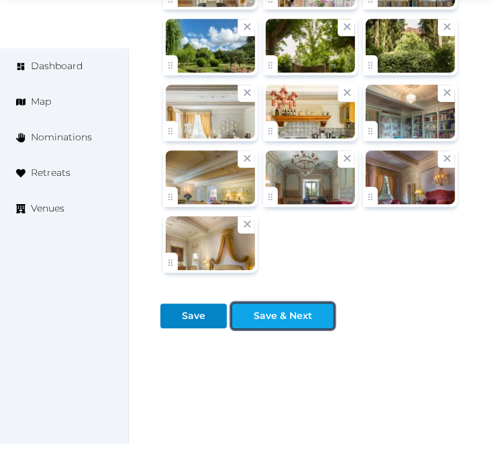
click at [294, 303] on button "Save & Next" at bounding box center [282, 315] width 101 height 25
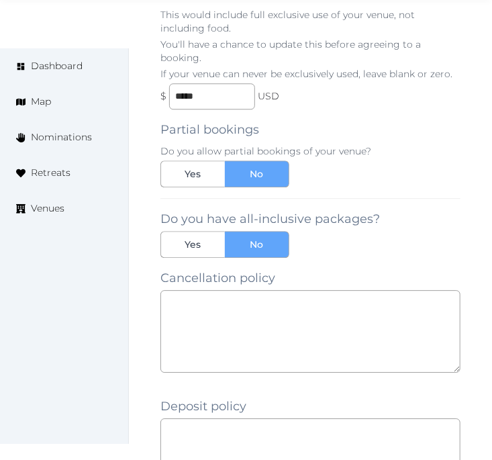
scroll to position [1192, 0]
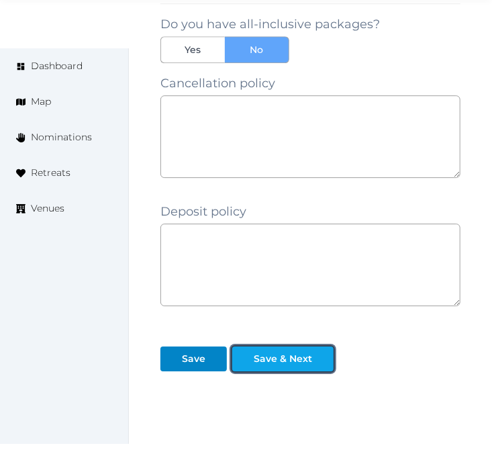
click at [282, 352] on div "Save & Next" at bounding box center [283, 359] width 58 height 14
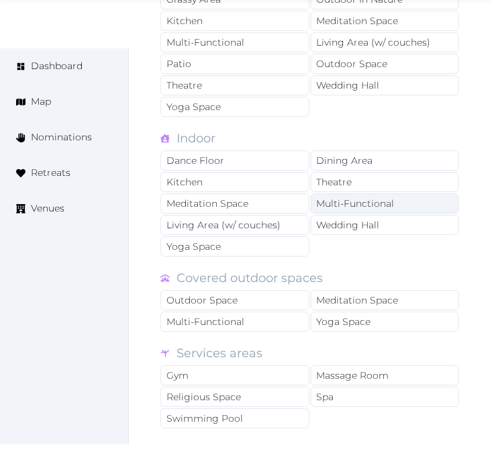
scroll to position [1317, 0]
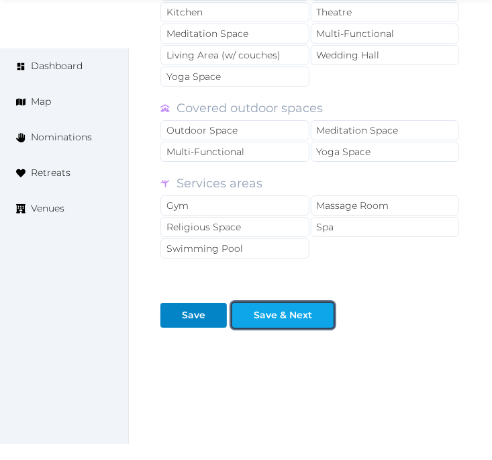
click at [299, 308] on div "Save & Next" at bounding box center [283, 315] width 58 height 14
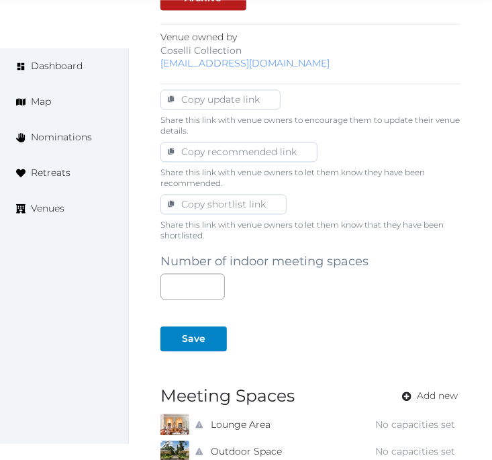
scroll to position [852, 0]
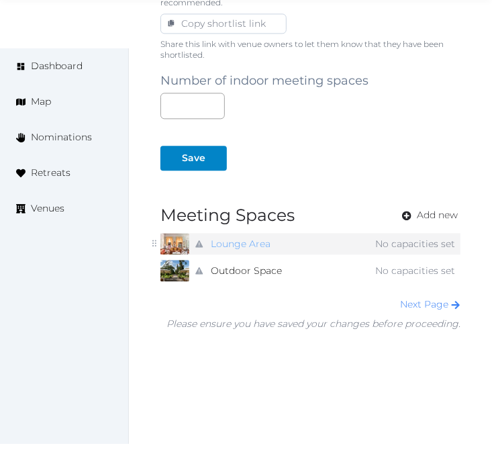
click at [222, 234] on link "Lounge Area" at bounding box center [241, 243] width 60 height 19
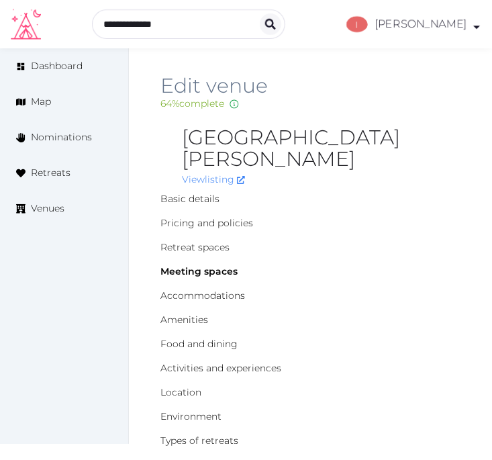
drag, startPoint x: 397, startPoint y: 129, endPoint x: 359, endPoint y: 128, distance: 38.3
click at [397, 129] on h2 "[GEOGRAPHIC_DATA][PERSON_NAME]" at bounding box center [321, 148] width 278 height 43
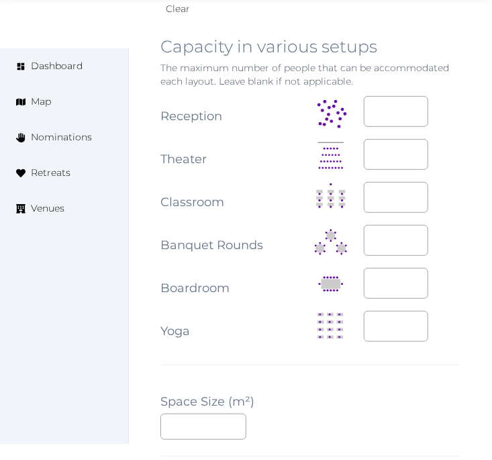
scroll to position [1789, 0]
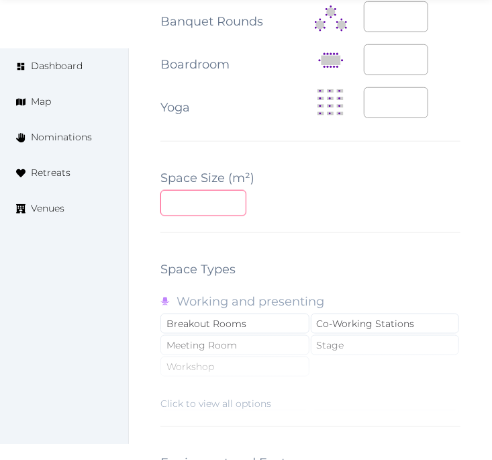
click at [191, 190] on input "number" at bounding box center [203, 203] width 86 height 26
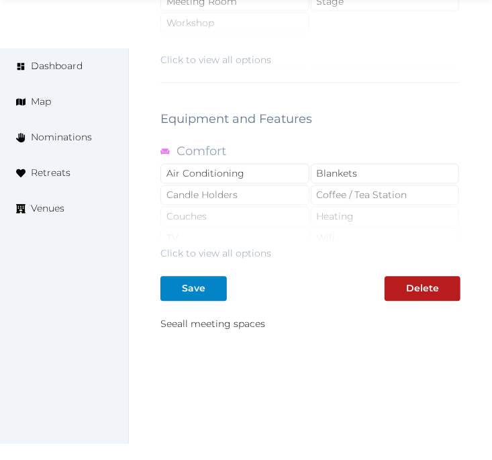
scroll to position [2134, 0]
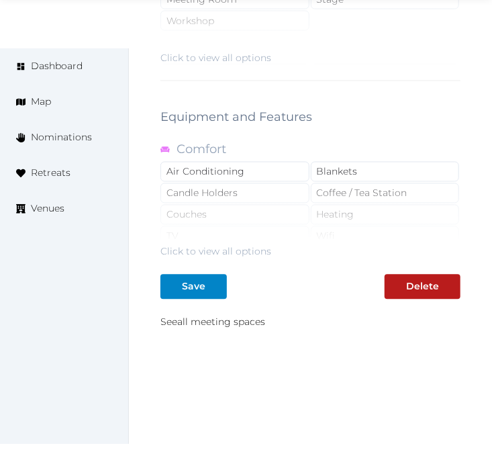
type input "**"
click at [202, 280] on div "Save" at bounding box center [193, 287] width 23 height 14
click at [231, 316] on link "See all meeting spaces" at bounding box center [212, 322] width 105 height 12
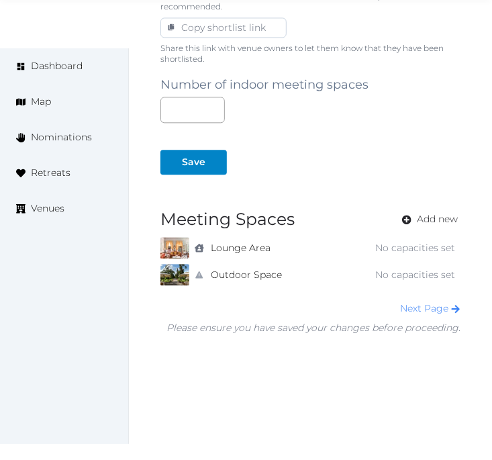
scroll to position [852, 0]
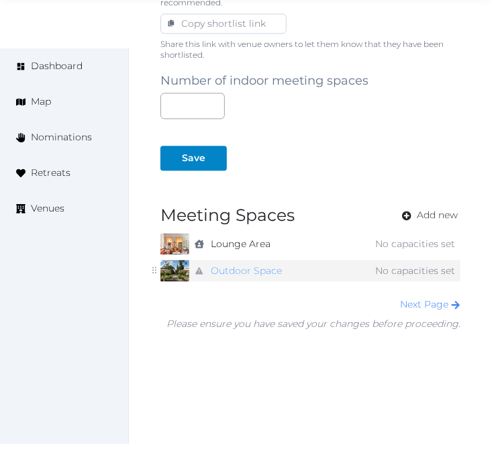
click at [266, 261] on link "Outdoor Space" at bounding box center [246, 270] width 71 height 19
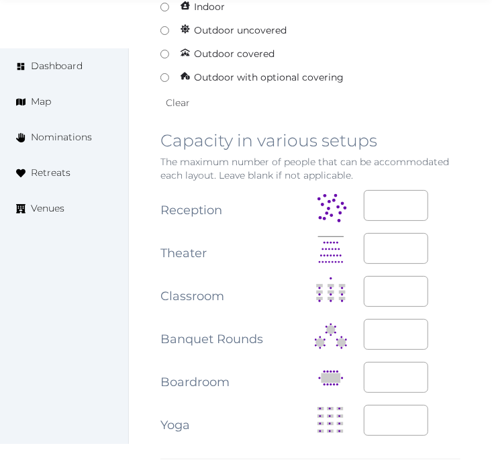
scroll to position [1267, 0]
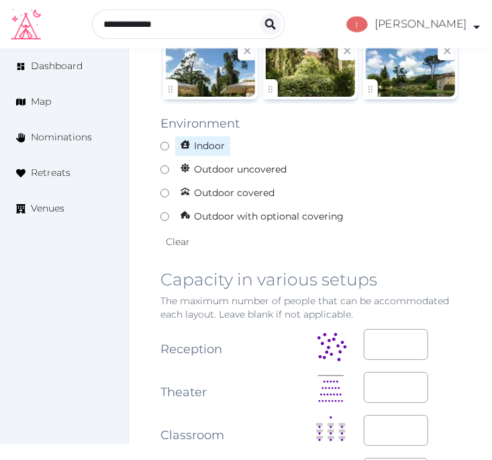
click at [162, 136] on label "Indoor" at bounding box center [310, 146] width 300 height 21
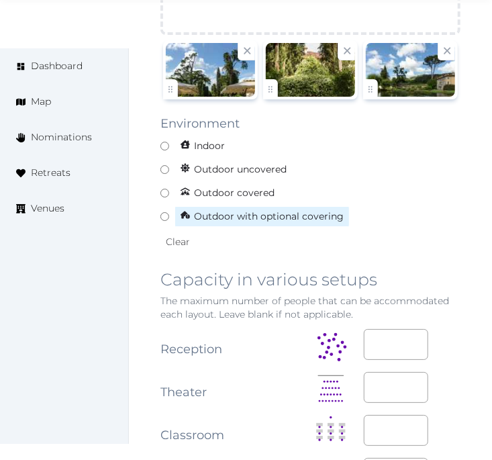
click at [177, 206] on span "Outdoor with optional covering" at bounding box center [261, 216] width 175 height 21
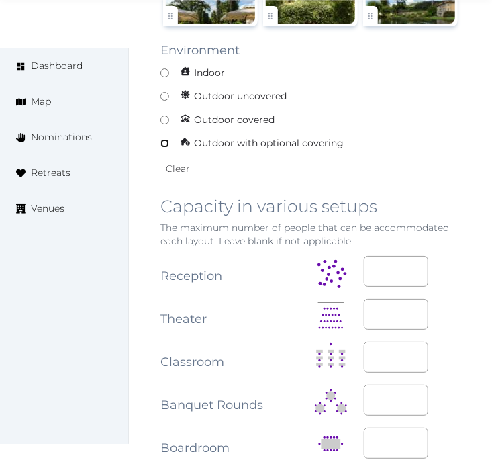
scroll to position [1491, 0]
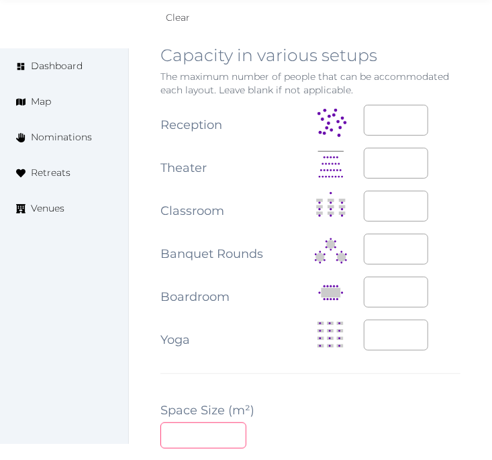
click at [174, 422] on input "number" at bounding box center [203, 435] width 86 height 26
type input "**"
click at [311, 370] on div "**********" at bounding box center [310, 229] width 300 height 1614
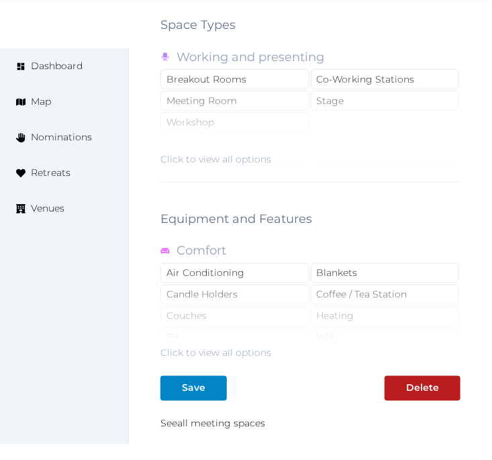
scroll to position [2068, 0]
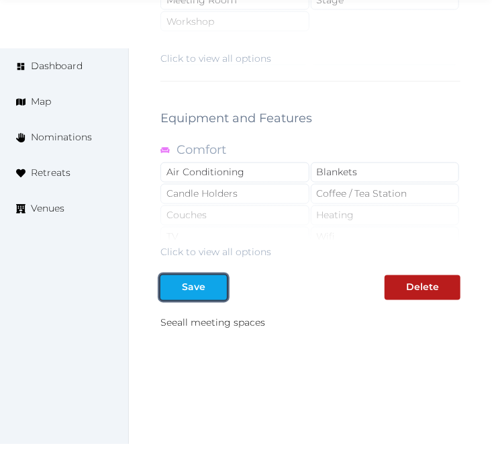
click at [172, 280] on div at bounding box center [171, 287] width 16 height 14
click at [189, 280] on div "Save" at bounding box center [193, 287] width 23 height 14
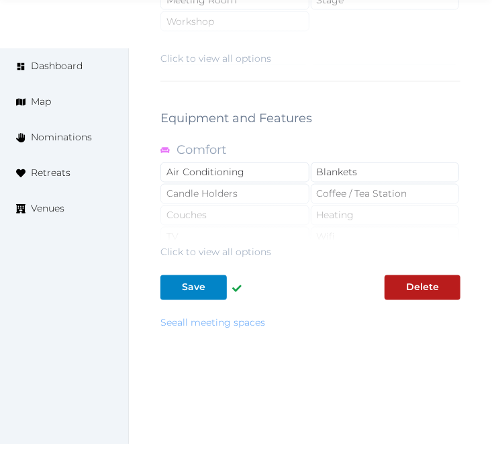
click at [235, 317] on link "See all meeting spaces" at bounding box center [212, 323] width 105 height 12
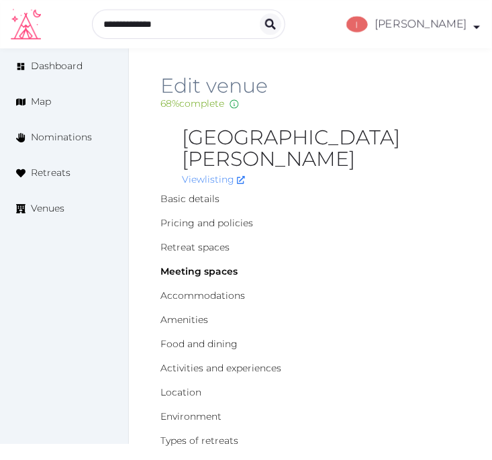
click at [408, 91] on h2 "Edit venue" at bounding box center [310, 85] width 300 height 21
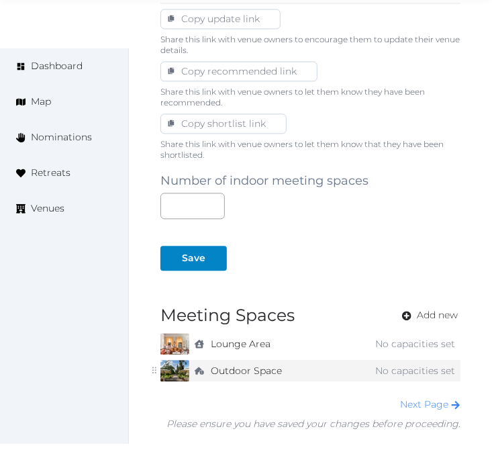
scroll to position [852, 0]
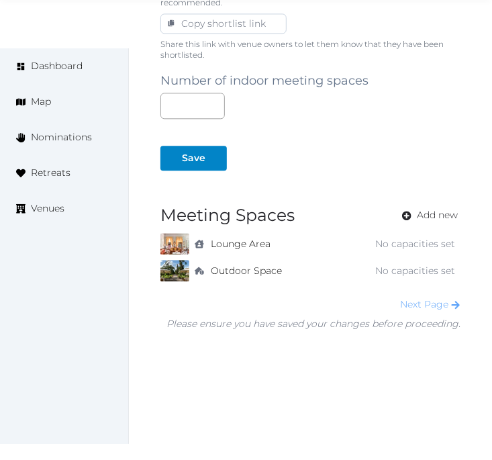
click at [441, 298] on link "Next Page" at bounding box center [430, 304] width 60 height 12
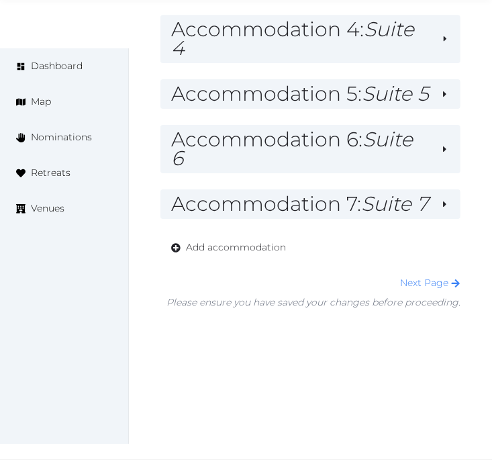
scroll to position [1304, 0]
click at [441, 284] on link "Next Page" at bounding box center [430, 282] width 60 height 12
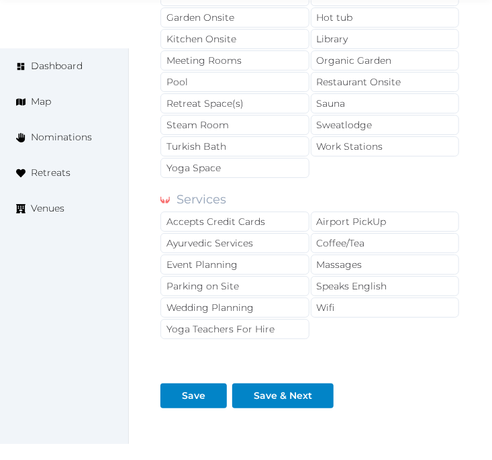
scroll to position [1404, 0]
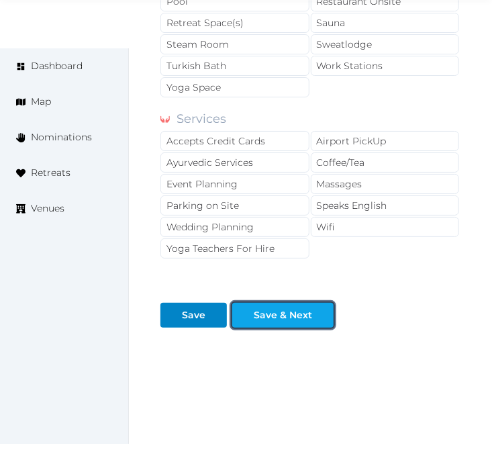
click at [305, 308] on div "Save & Next" at bounding box center [283, 315] width 58 height 14
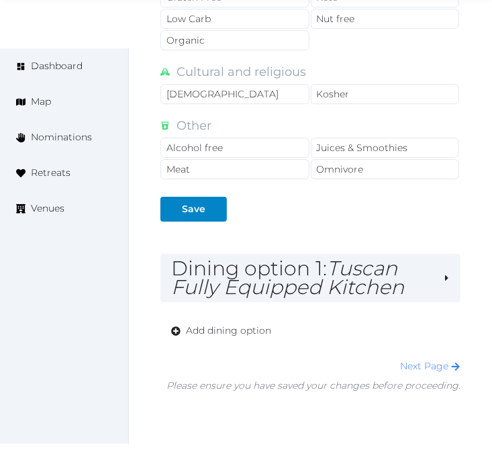
scroll to position [1306, 0]
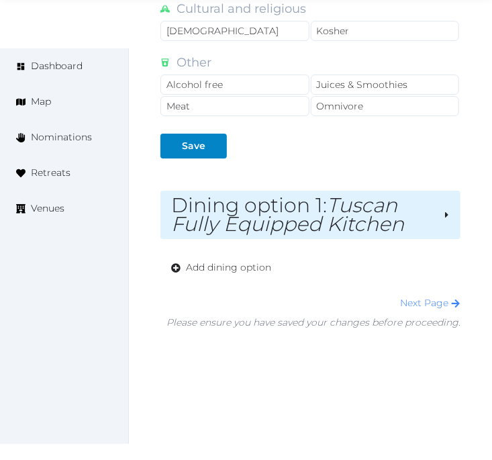
click at [376, 199] on em "Tuscan Fully Equipped Kitchen" at bounding box center [287, 215] width 233 height 44
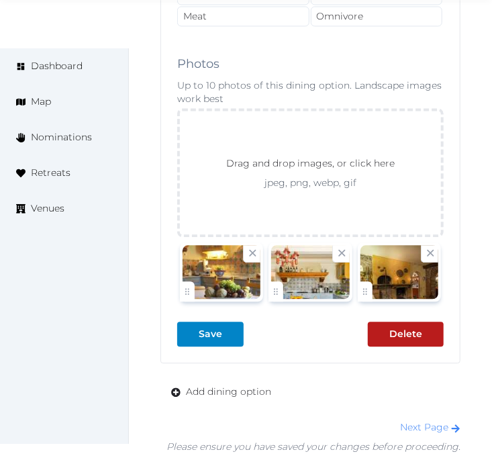
scroll to position [2350, 0]
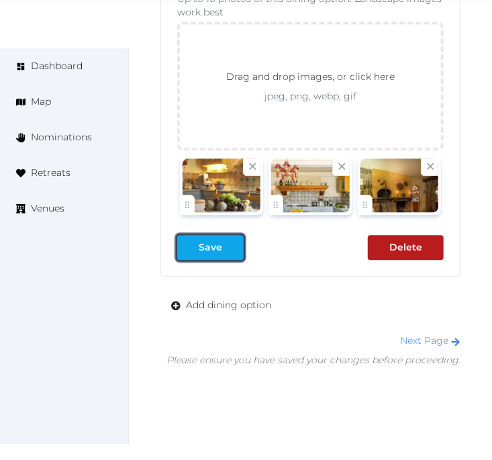
click at [220, 240] on div "Save" at bounding box center [210, 247] width 23 height 14
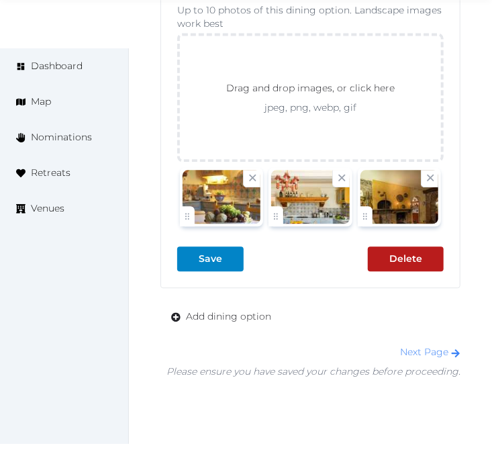
scroll to position [2315, 0]
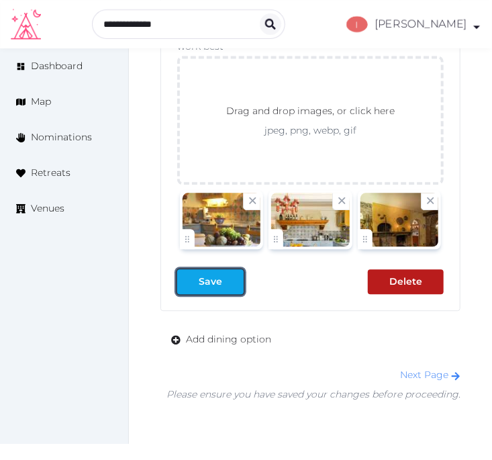
click at [225, 274] on div at bounding box center [233, 281] width 16 height 14
click at [233, 274] on div at bounding box center [233, 281] width 16 height 14
click at [433, 368] on link "Next Page" at bounding box center [430, 374] width 60 height 12
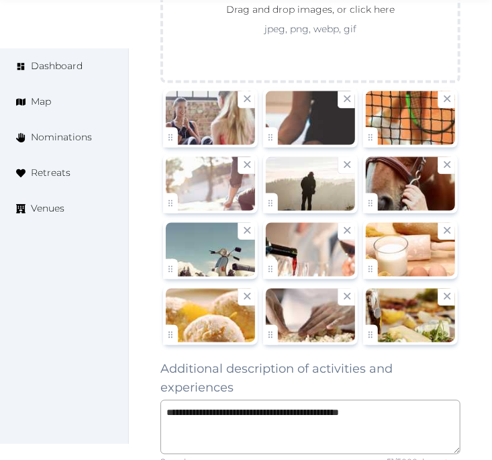
scroll to position [2162, 0]
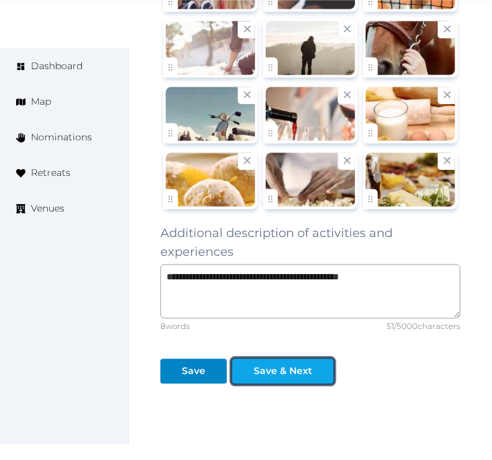
click at [297, 364] on div "Save & Next" at bounding box center [283, 371] width 58 height 14
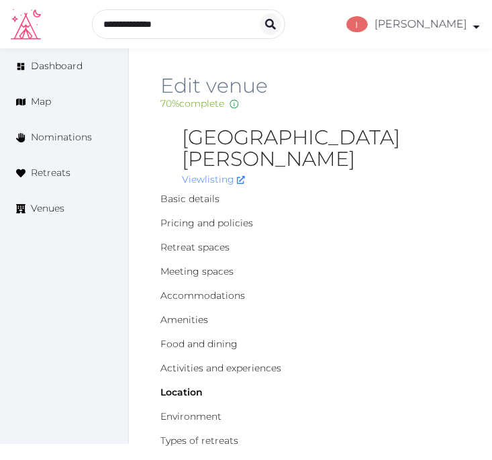
click at [400, 91] on h2 "Edit venue" at bounding box center [310, 85] width 300 height 21
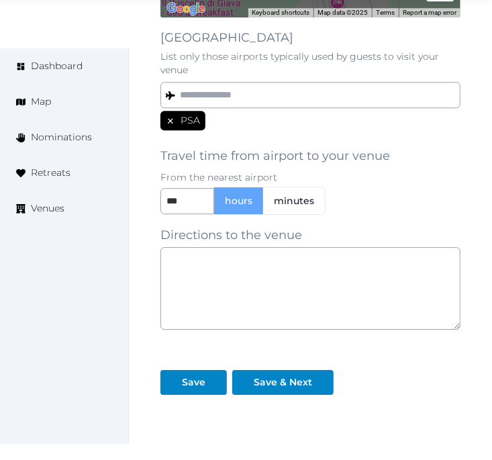
scroll to position [1188, 0]
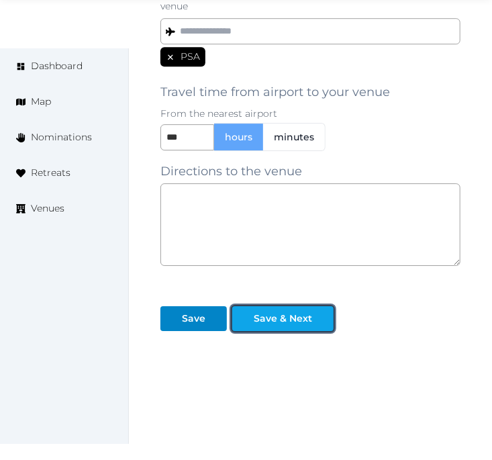
click at [318, 311] on div at bounding box center [323, 318] width 16 height 14
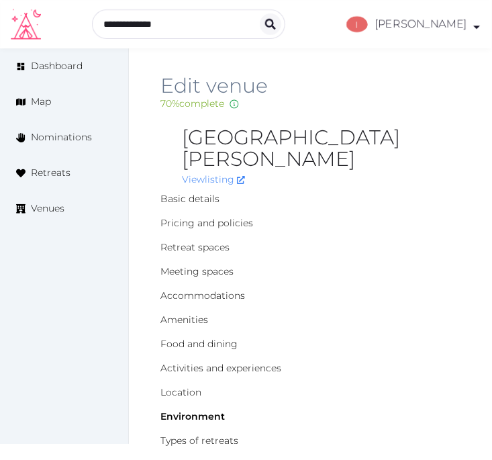
click at [397, 101] on div "70 % complete Fill out all the fields in your listing to increase its completio…" at bounding box center [310, 104] width 300 height 14
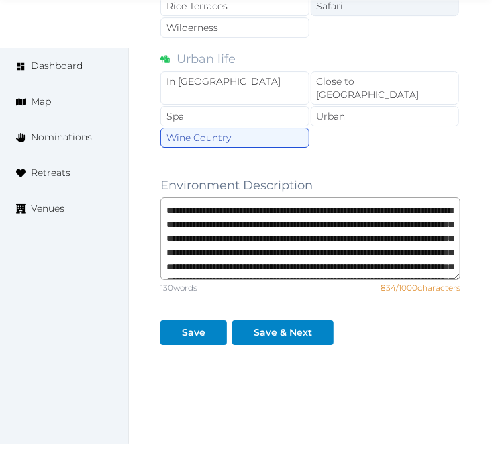
scroll to position [1306, 0]
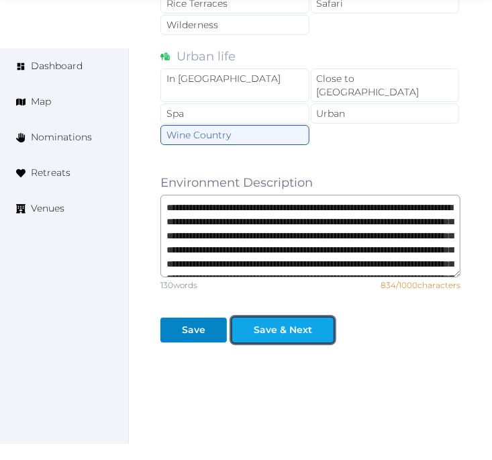
click at [317, 323] on div at bounding box center [323, 330] width 16 height 14
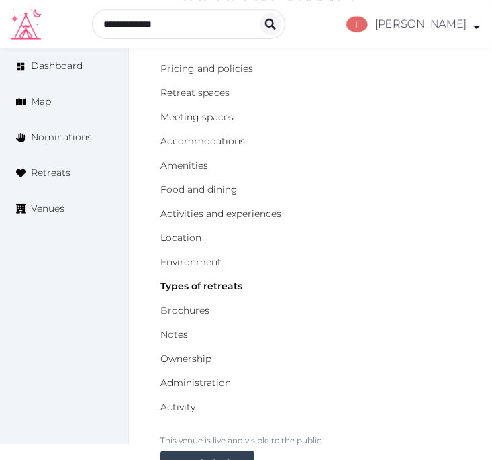
scroll to position [9, 0]
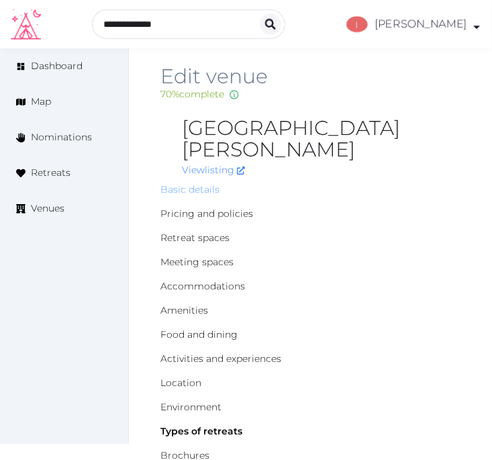
click at [203, 183] on link "Basic details" at bounding box center [189, 189] width 59 height 12
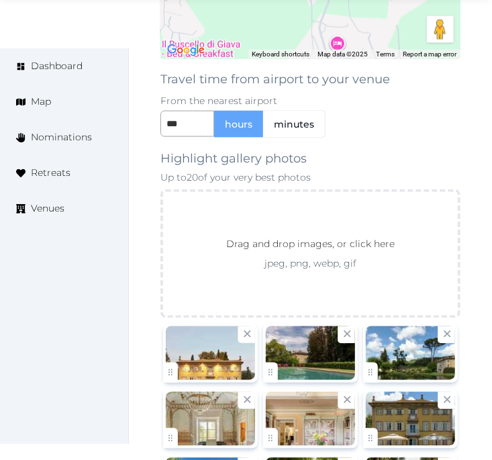
scroll to position [2013, 0]
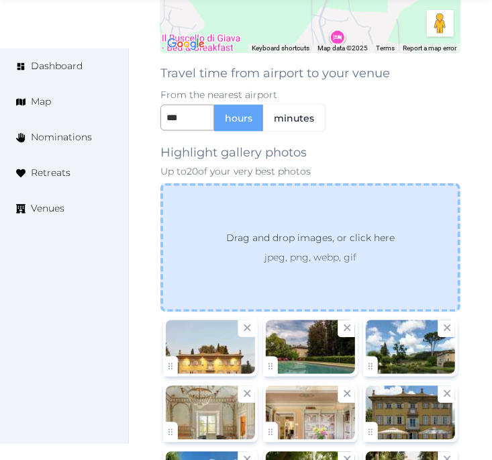
click at [249, 189] on div "Drag and drop images, or click here jpeg, png, webp, gif" at bounding box center [310, 247] width 300 height 129
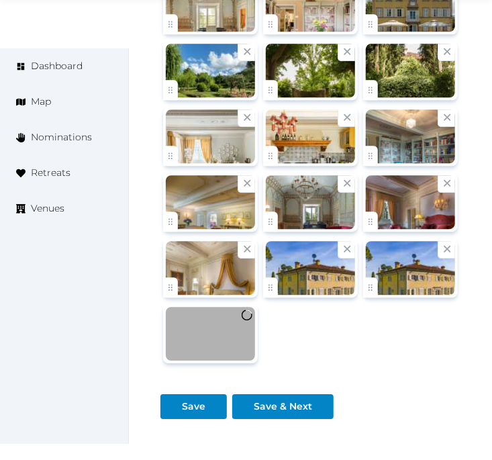
scroll to position [2512, 0]
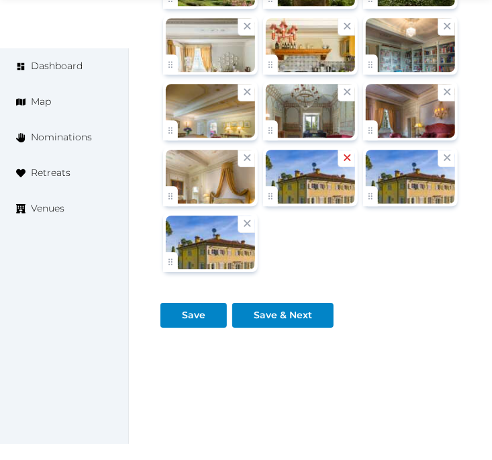
click at [344, 151] on icon at bounding box center [347, 157] width 13 height 13
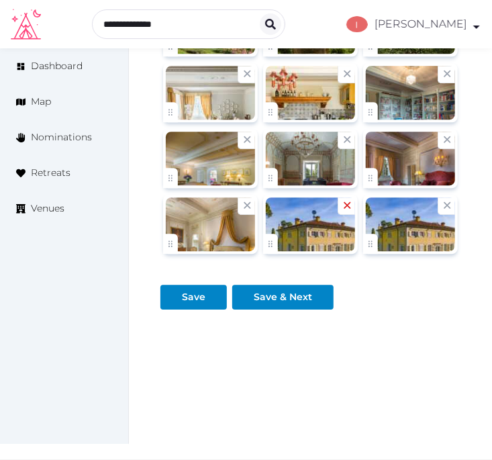
scroll to position [2445, 0]
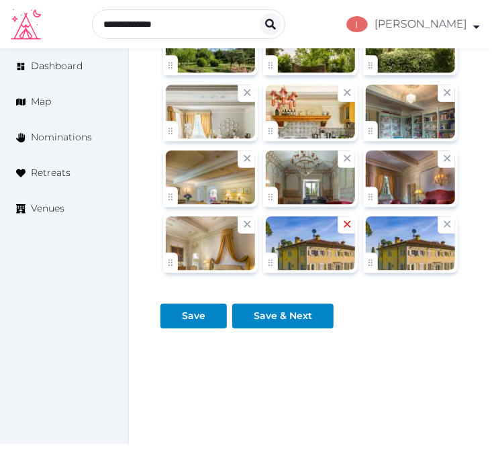
click at [345, 220] on icon at bounding box center [347, 223] width 7 height 7
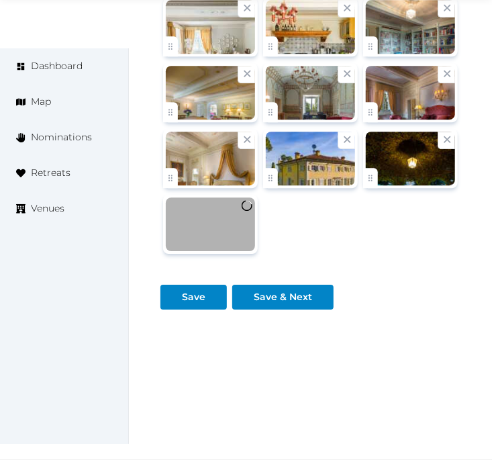
scroll to position [2371, 0]
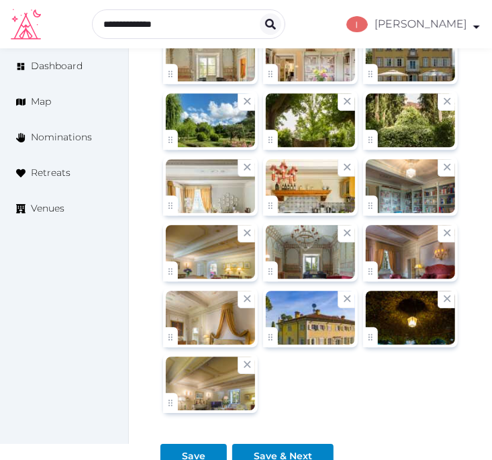
click at [458, 417] on div "Save Save & Next" at bounding box center [310, 443] width 300 height 52
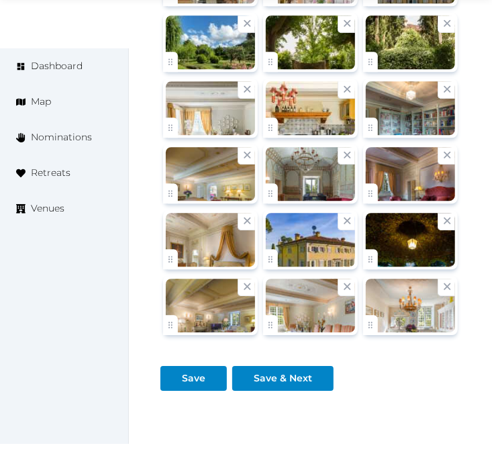
scroll to position [2512, 0]
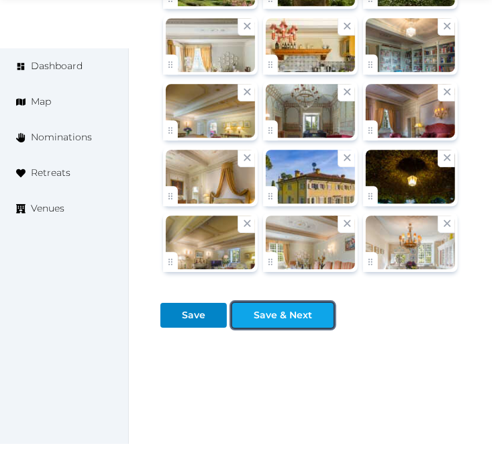
click at [255, 304] on button "Save & Next" at bounding box center [282, 315] width 101 height 25
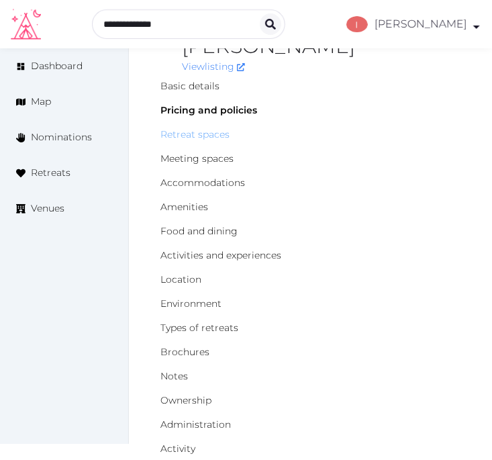
scroll to position [74, 0]
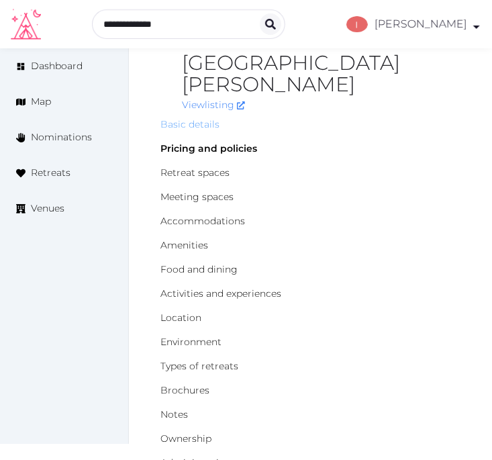
click at [168, 118] on link "Basic details" at bounding box center [189, 124] width 59 height 12
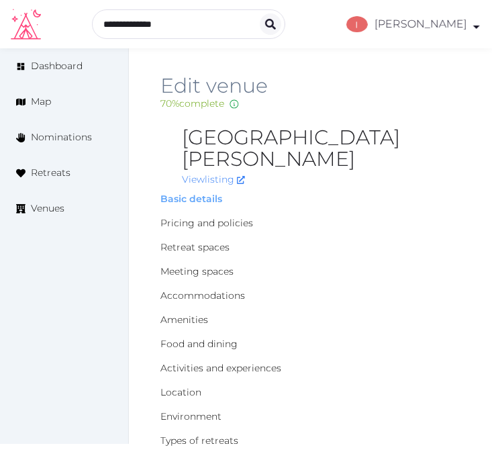
click at [195, 193] on link "Basic details" at bounding box center [191, 199] width 62 height 12
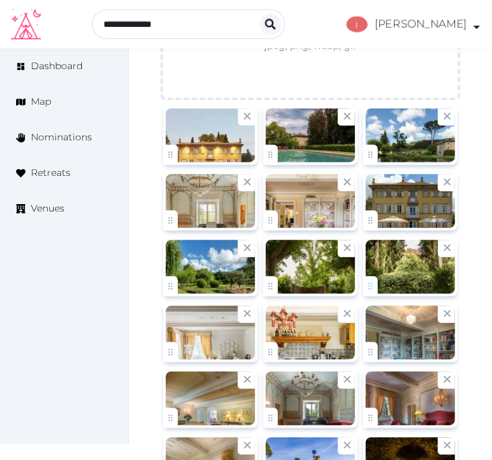
scroll to position [2214, 0]
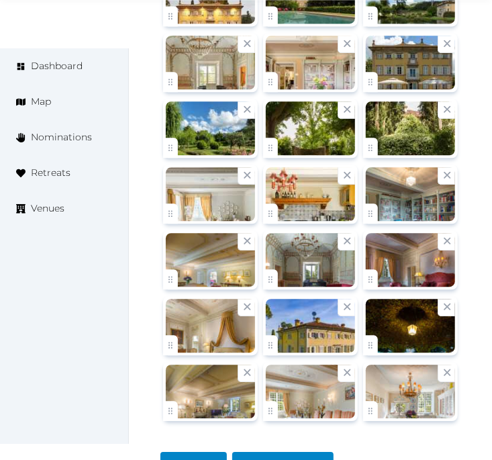
scroll to position [2512, 0]
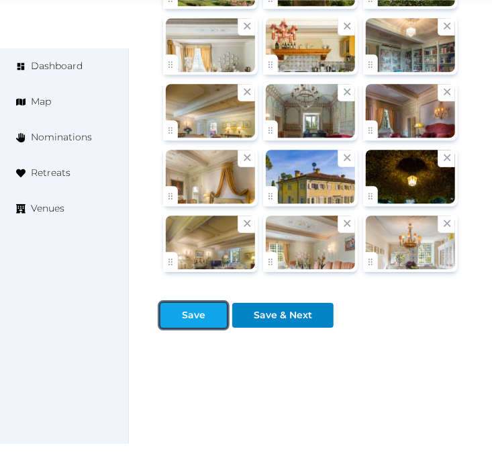
click at [203, 308] on div "Save" at bounding box center [193, 315] width 23 height 14
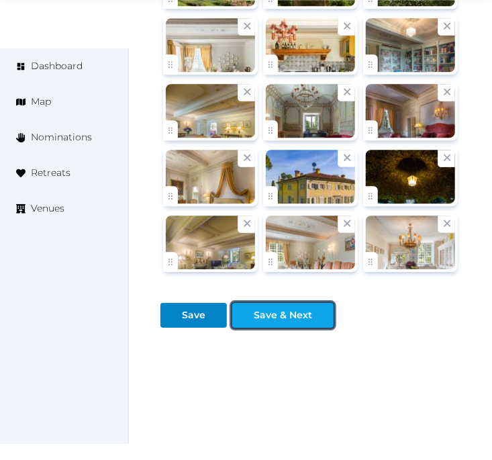
click at [303, 308] on div "Save & Next" at bounding box center [283, 315] width 58 height 14
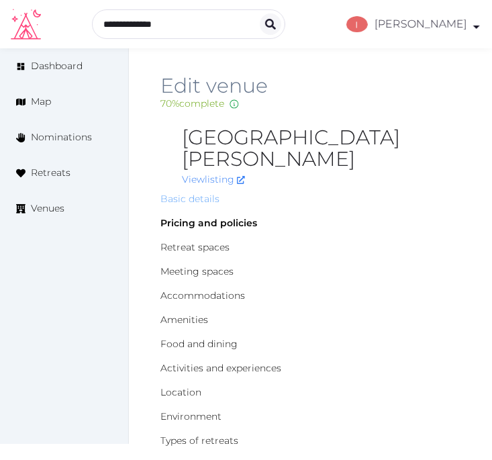
click at [200, 193] on link "Basic details" at bounding box center [189, 199] width 59 height 12
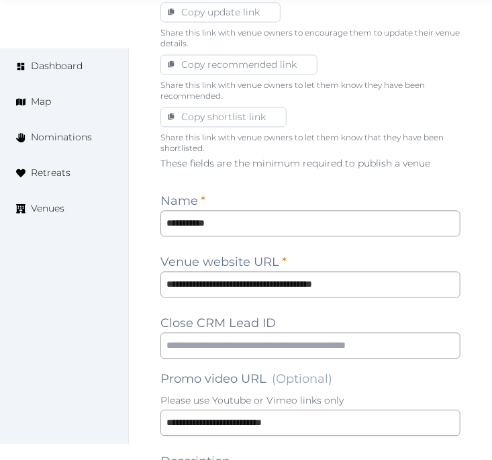
scroll to position [820, 0]
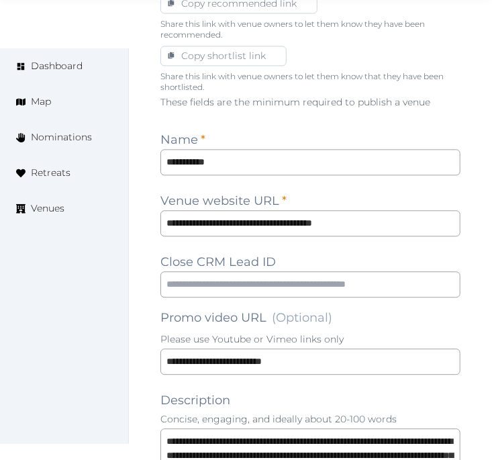
drag, startPoint x: 373, startPoint y: 277, endPoint x: 284, endPoint y: 257, distance: 90.8
click at [284, 271] on input "text" at bounding box center [310, 284] width 300 height 26
paste input "**********"
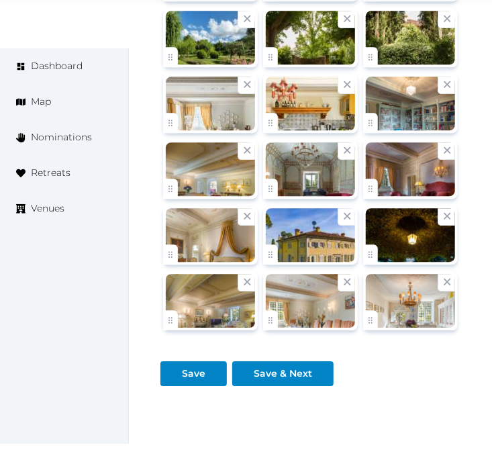
scroll to position [2512, 0]
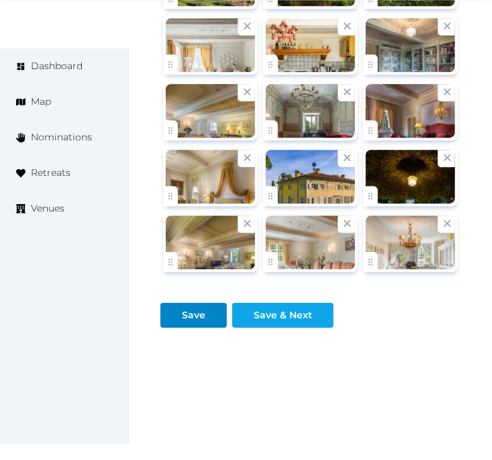
type input "**********"
click at [286, 308] on div "Save & Next" at bounding box center [283, 315] width 58 height 14
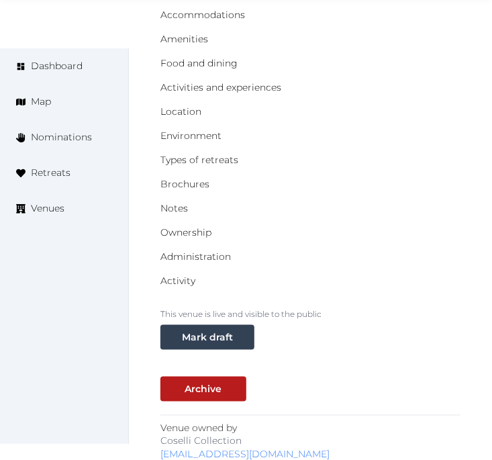
scroll to position [372, 0]
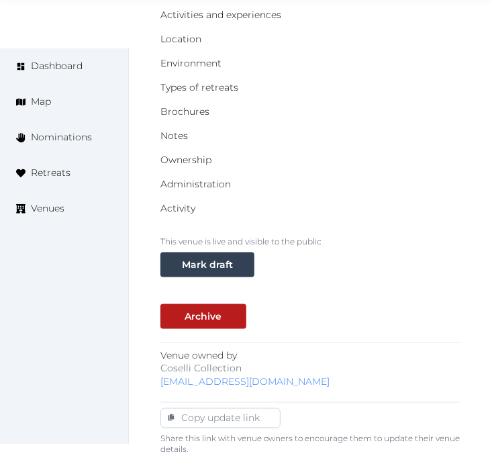
click at [418, 56] on div "Environment" at bounding box center [310, 62] width 300 height 13
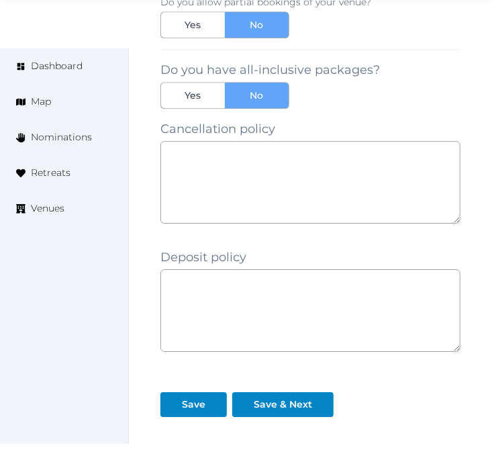
scroll to position [1239, 0]
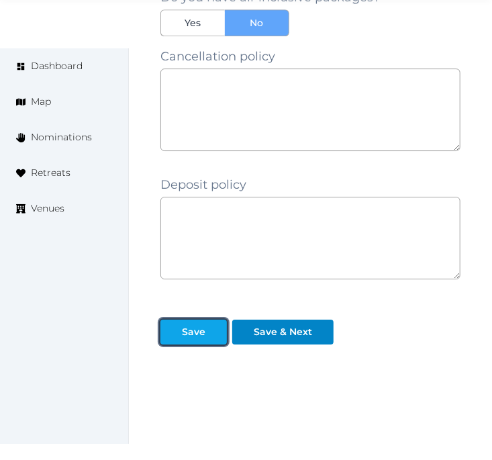
click at [203, 325] on div "Save" at bounding box center [193, 332] width 23 height 14
